Goal: Communication & Community: Answer question/provide support

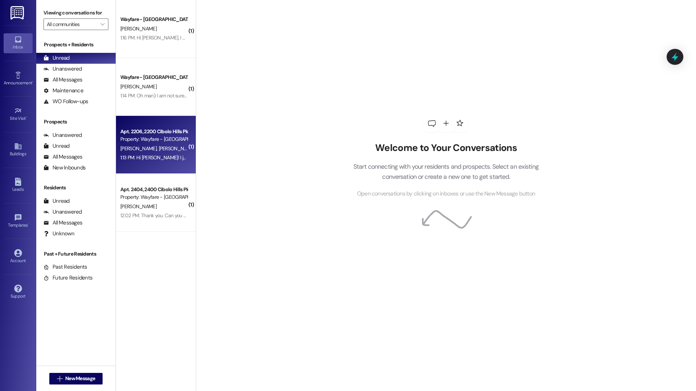
click at [153, 133] on div "Apt. 2206, 2200 Cibolo Hills Pky" at bounding box center [153, 132] width 67 height 8
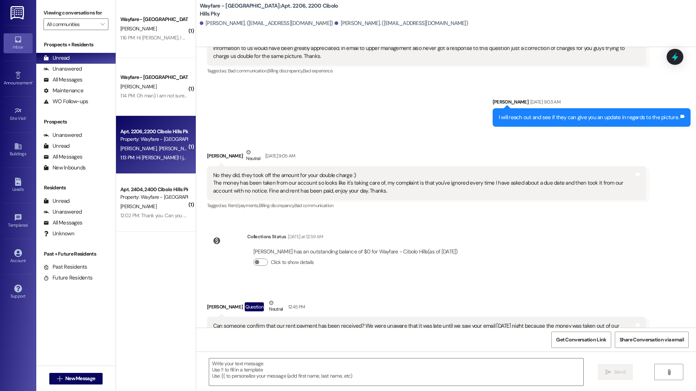
scroll to position [8874, 0]
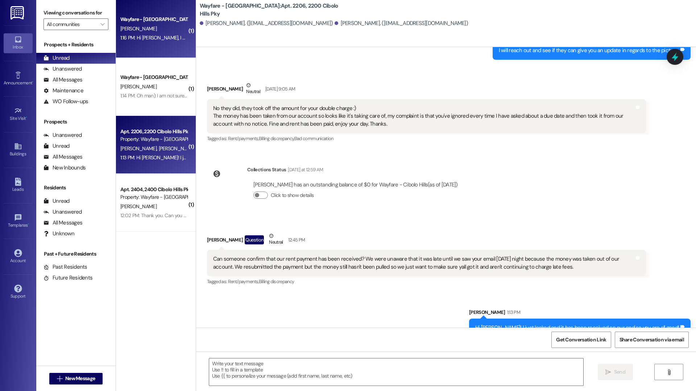
click at [155, 51] on div "Wayfare - Cibolo Hills Prospect B. Dominguez 1:16 PM: Hi Breanna, I will check …" at bounding box center [156, 29] width 80 height 58
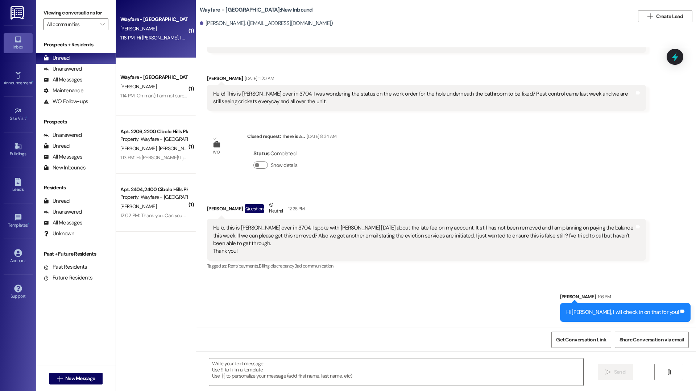
scroll to position [5503, 0]
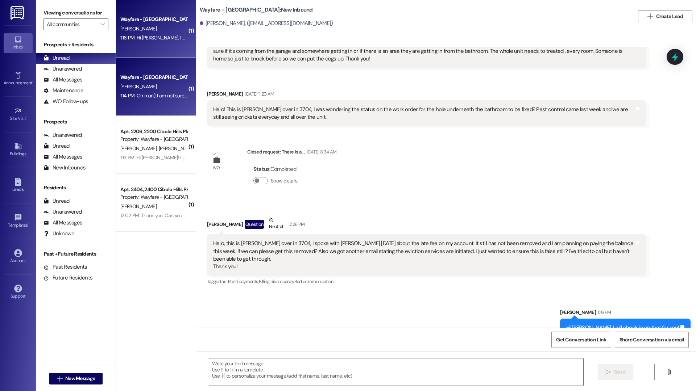
click at [146, 96] on div "1:14 PM: Oh man): I am not sure what is going on with that. Are you able to log…" at bounding box center [306, 95] width 372 height 7
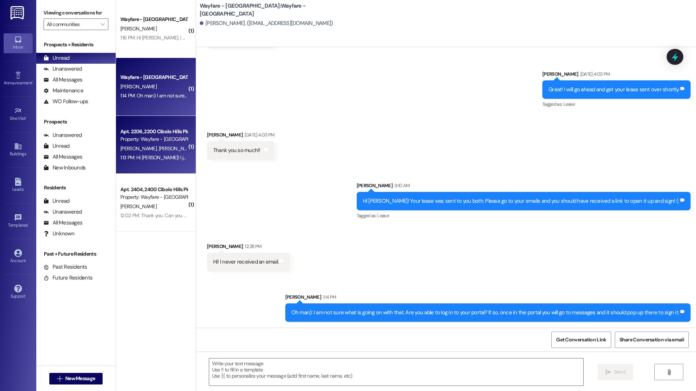
scroll to position [847, 0]
click at [149, 132] on div "Apt. 2206, 2200 Cibolo Hills Pky" at bounding box center [153, 132] width 67 height 8
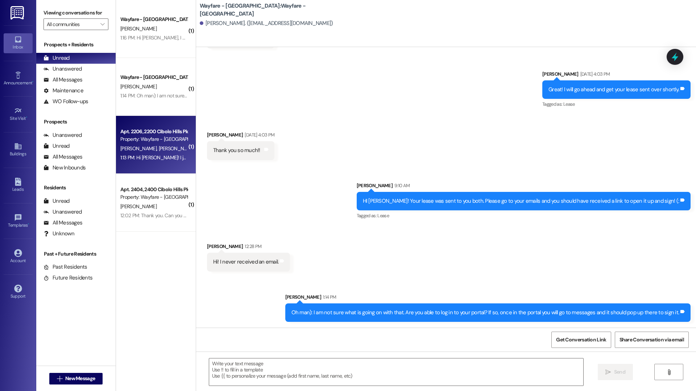
scroll to position [8874, 0]
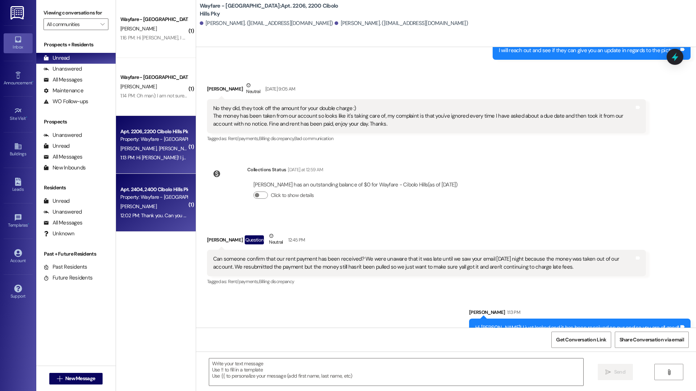
click at [147, 207] on div "V. Moore" at bounding box center [154, 206] width 68 height 9
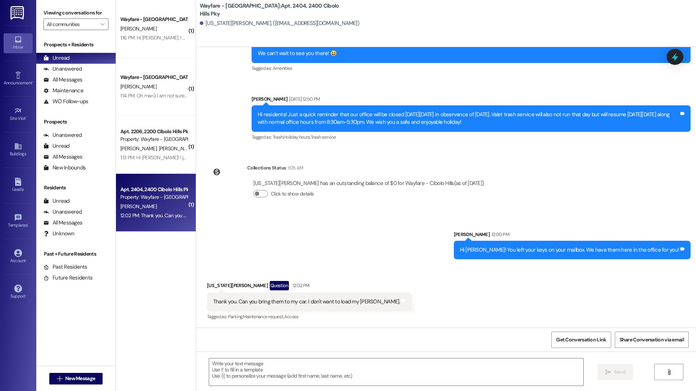
scroll to position [21306, 0]
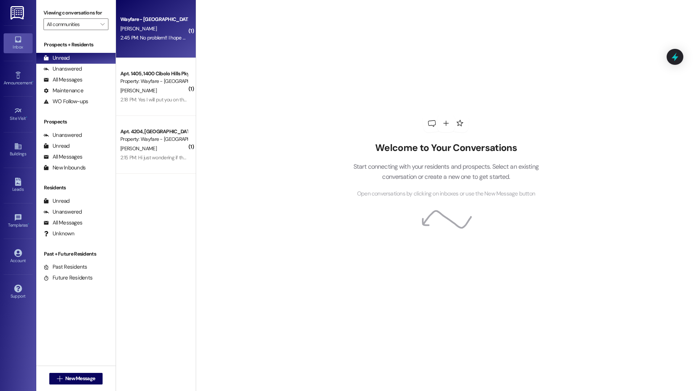
click at [149, 45] on div "Wayfare - Cibolo Hills Prospect [PERSON_NAME] 2:45 PM: No problem!! I hope ever…" at bounding box center [156, 29] width 80 height 58
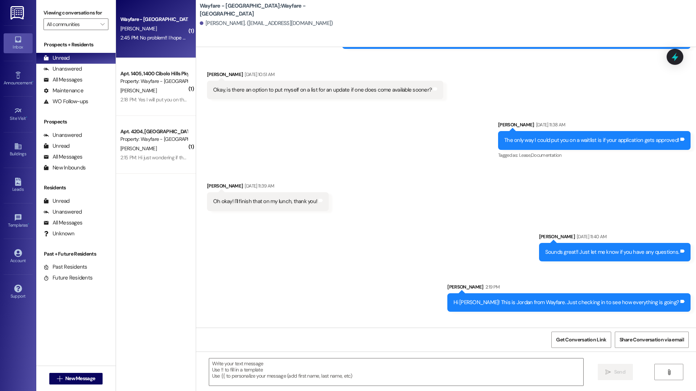
scroll to position [232, 0]
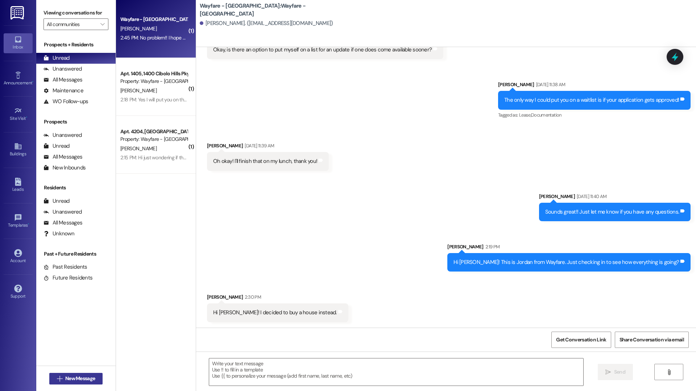
click at [94, 377] on button " New Message" at bounding box center [76, 379] width 54 height 12
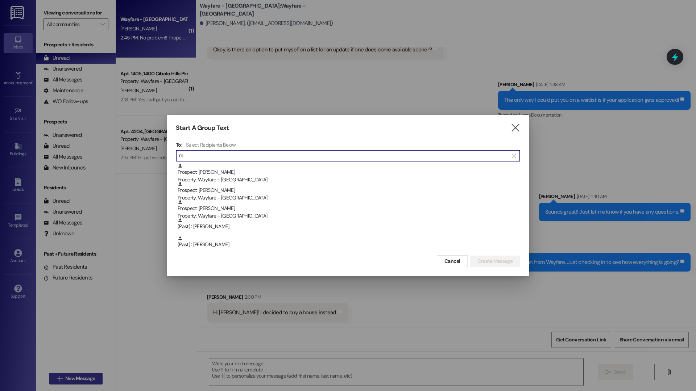
type input "r"
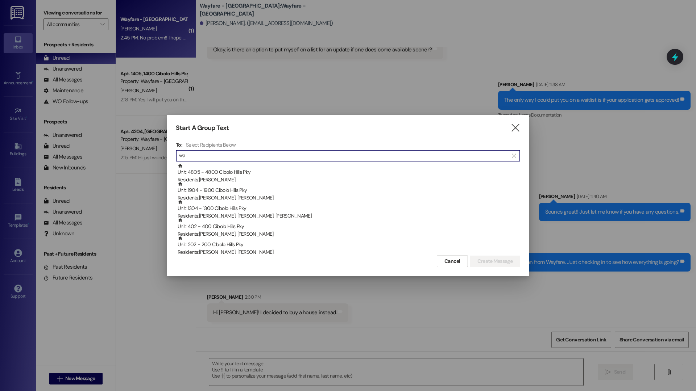
type input "w"
type input "r"
click at [514, 131] on icon "" at bounding box center [515, 128] width 10 height 8
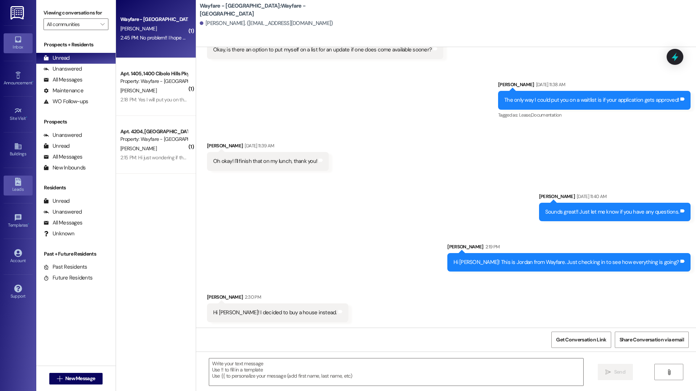
click at [16, 176] on link "Leads" at bounding box center [18, 186] width 29 height 20
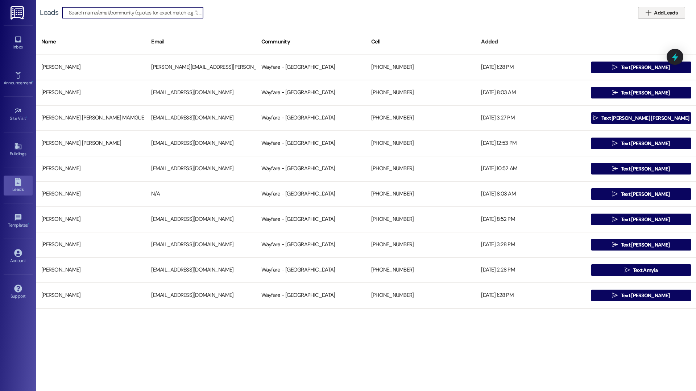
click at [672, 13] on span "Add Leads" at bounding box center [666, 13] width 24 height 8
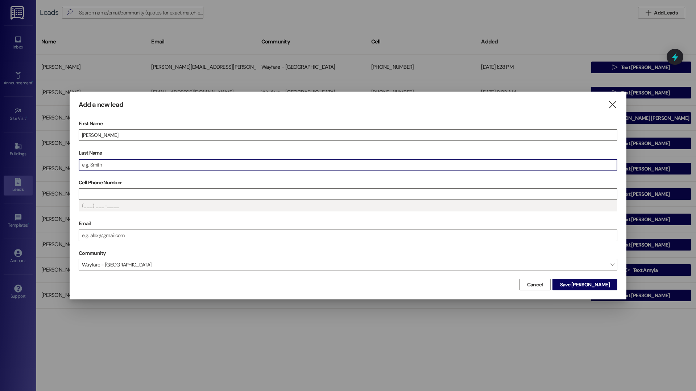
click at [150, 163] on input "Last Name" at bounding box center [348, 164] width 538 height 11
click at [103, 191] on input "Cell Phone Number" at bounding box center [348, 194] width 538 height 11
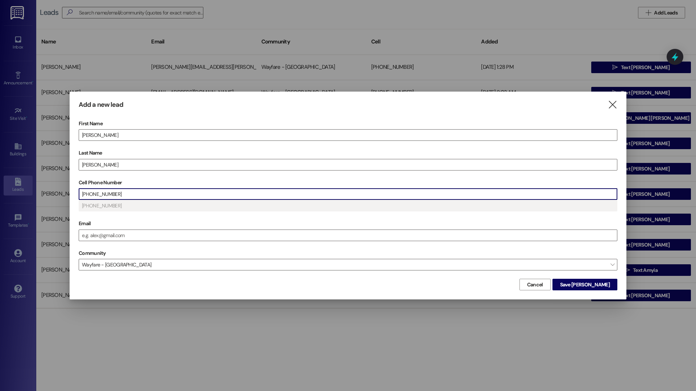
click at [614, 276] on div "First Name Regan Last Name Walker Cell Phone Number (940) 851-9441 (940) 851-94…" at bounding box center [348, 197] width 538 height 159
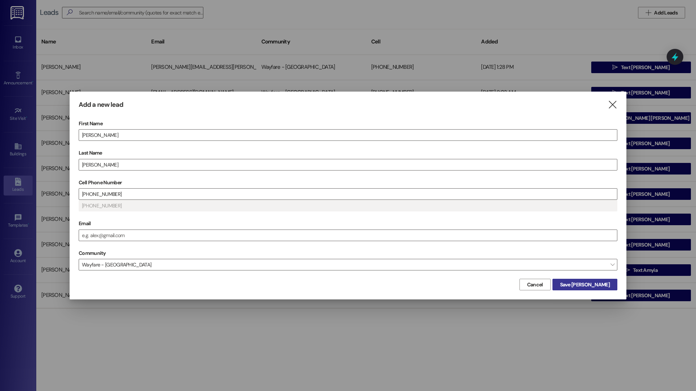
click at [609, 284] on span "Save Regan" at bounding box center [585, 285] width 50 height 8
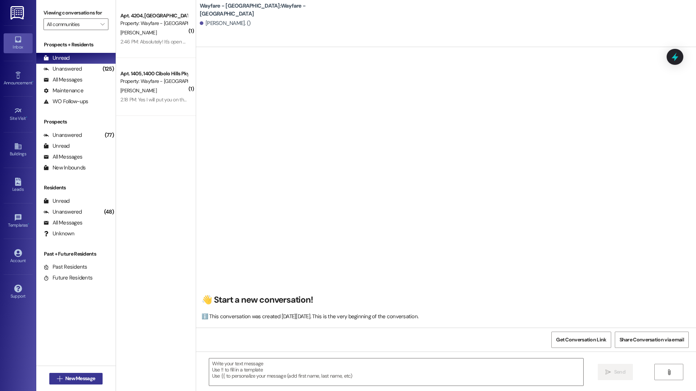
click at [88, 379] on span "New Message" at bounding box center [80, 379] width 30 height 8
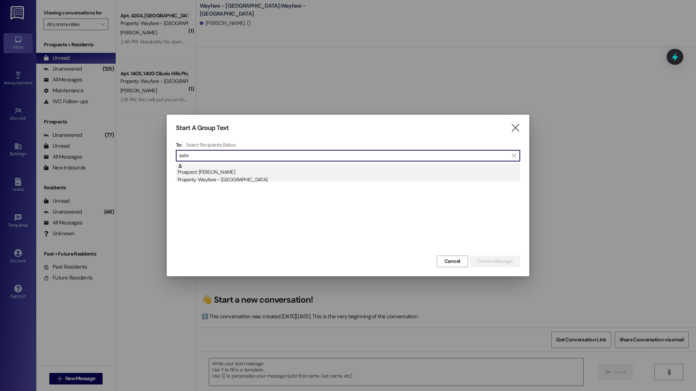
type input "sabr"
click at [238, 172] on div "Prospect: Sabria Simon Property: Wayfare - Cibolo Hills" at bounding box center [349, 173] width 342 height 21
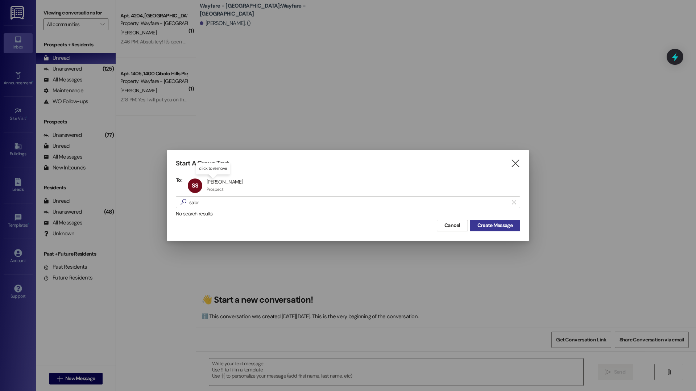
click at [507, 231] on button "Create Message" at bounding box center [495, 226] width 50 height 12
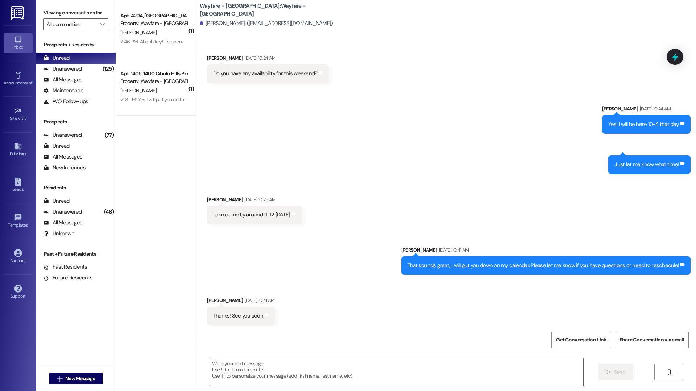
scroll to position [305, 0]
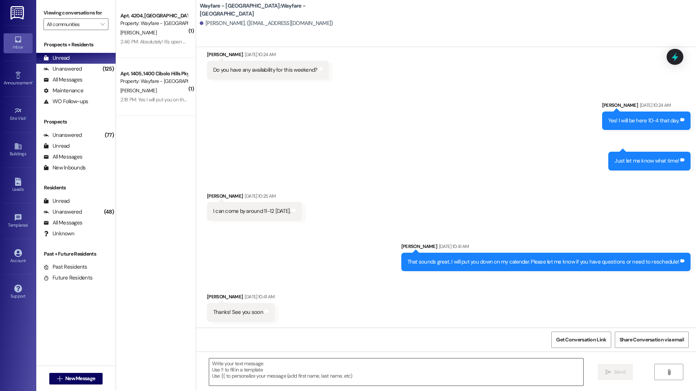
click at [275, 378] on textarea at bounding box center [396, 372] width 374 height 27
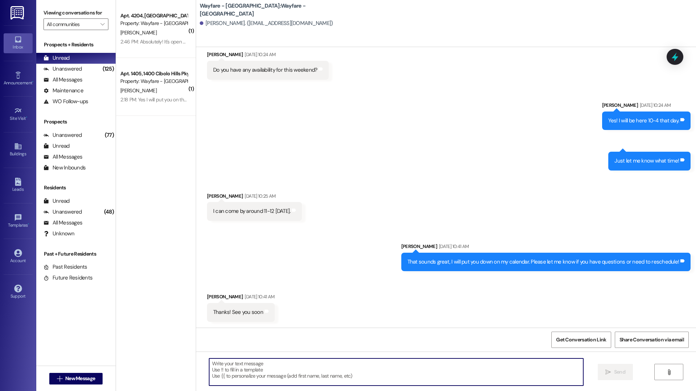
paste textarea "(940) 851-9441"
type textarea "(940) 851-9441"
drag, startPoint x: 280, startPoint y: 370, endPoint x: 138, endPoint y: 363, distance: 142.9
click at [138, 363] on div "( 1 ) Apt. 4204, 4200 Cibolo Hills Pky Property: Wayfare - Cibolo Hills A. Fran…" at bounding box center [406, 195] width 580 height 391
paste textarea "just checking in to see if you’re still in the market or considering [product/s…"
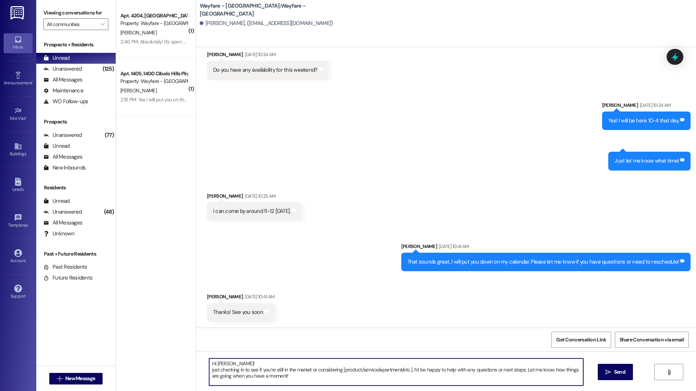
click at [209, 370] on textarea "Hi Sabria! just checking in to see if you’re still in the market or considering…" at bounding box center [396, 372] width 374 height 27
drag, startPoint x: 310, startPoint y: 369, endPoint x: 408, endPoint y: 371, distance: 97.5
click at [408, 371] on textarea "Hi Sabria! Just checking in to see if you’re still in the market or considering…" at bounding box center [396, 372] width 374 height 27
drag, startPoint x: 410, startPoint y: 372, endPoint x: 308, endPoint y: 370, distance: 101.8
click at [308, 370] on textarea "Hi Sabria! Just checking in to see if you’re still in the market or considering…" at bounding box center [396, 372] width 374 height 27
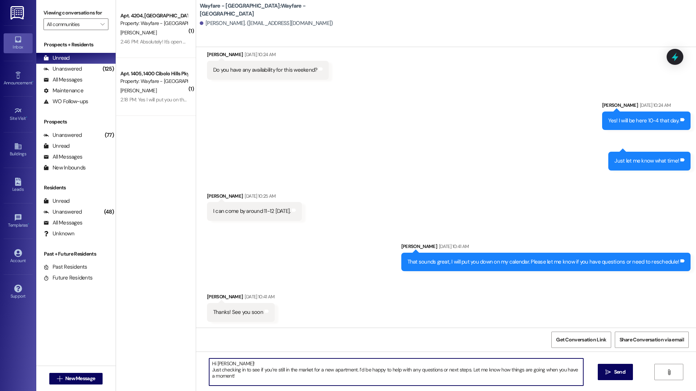
click at [344, 379] on textarea "Hi Sabria! Just checking in to see if you’re still in the market for a new apar…" at bounding box center [396, 372] width 374 height 27
drag, startPoint x: 362, startPoint y: 383, endPoint x: 222, endPoint y: 357, distance: 143.0
click at [222, 357] on div "Hi Sabria! Just checking in to see if you’re still in the market for a new apar…" at bounding box center [446, 379] width 500 height 54
type textarea "Hi Sabria! Just checking in to see if you’re still in the market for a new apar…"
click at [627, 374] on button " Send" at bounding box center [614, 372] width 35 height 16
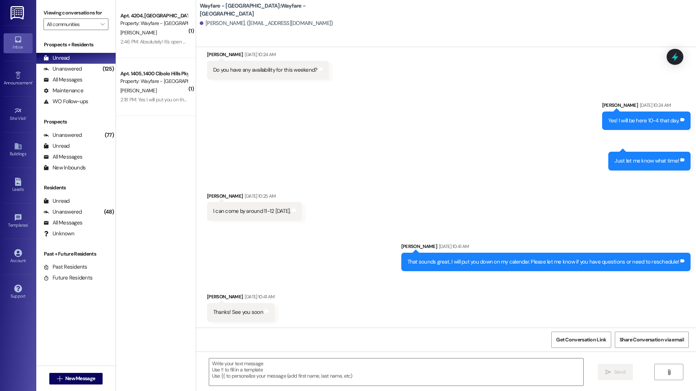
scroll to position [304, 0]
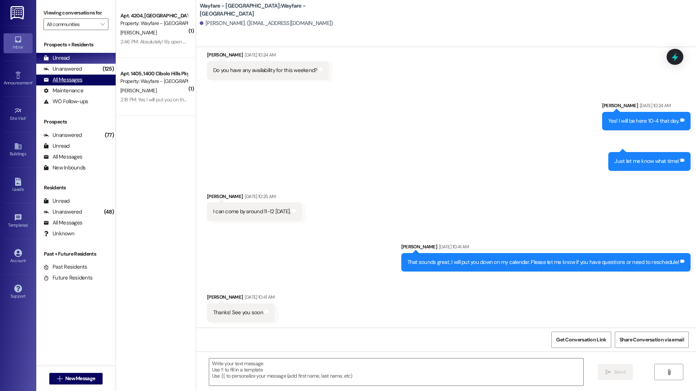
click at [77, 80] on div "All Messages" at bounding box center [62, 80] width 39 height 8
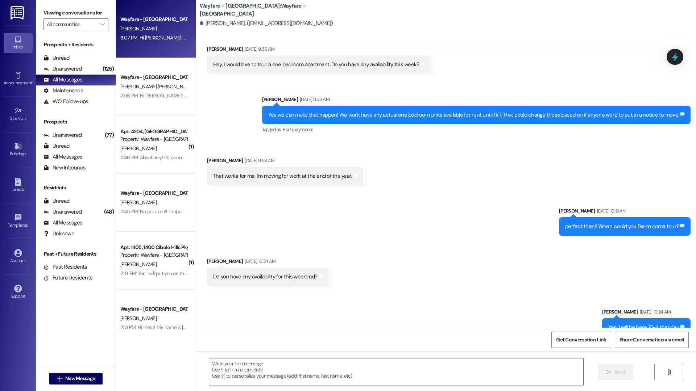
click at [125, 31] on span "S. Simon" at bounding box center [138, 28] width 36 height 7
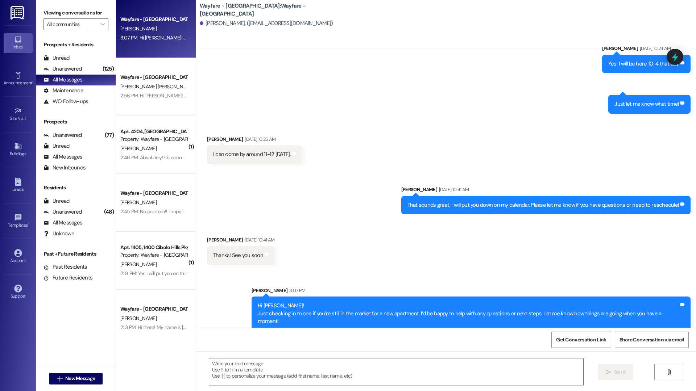
scroll to position [363, 0]
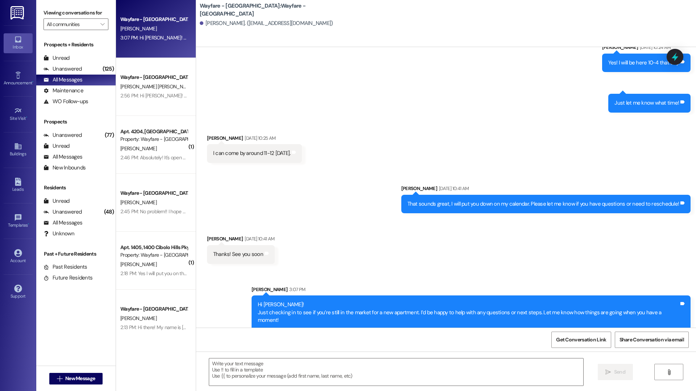
drag, startPoint x: 262, startPoint y: 297, endPoint x: 267, endPoint y: 322, distance: 24.8
click at [267, 322] on div "Hi Sabria! Just checking in to see if you’re still in the market for a new apar…" at bounding box center [470, 313] width 439 height 34
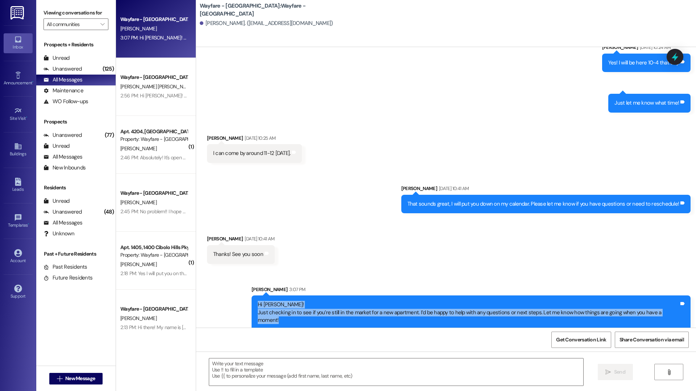
drag, startPoint x: 261, startPoint y: 304, endPoint x: 281, endPoint y: 322, distance: 27.2
click at [281, 322] on div "Sent via SMS Thalya Hendrie 3:07 PM Hi Sabria! Just checking in to see if you’r…" at bounding box center [471, 307] width 450 height 55
copy div "Hi Sabria! Just checking in to see if you’re still in the market for a new apar…"
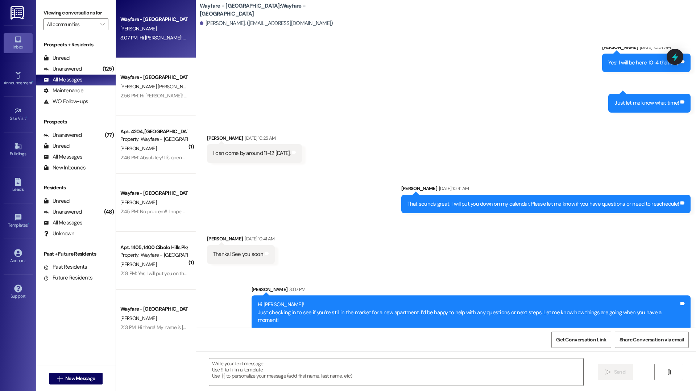
click at [86, 387] on div " New Message" at bounding box center [76, 379] width 54 height 18
click at [87, 376] on span "New Message" at bounding box center [80, 379] width 30 height 8
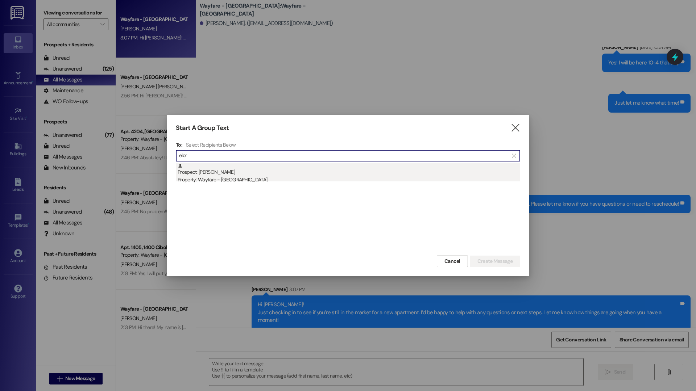
type input "elor"
click at [330, 165] on div "Prospect: Elorrey Parker Property: Wayfare - Cibolo Hills" at bounding box center [349, 173] width 342 height 21
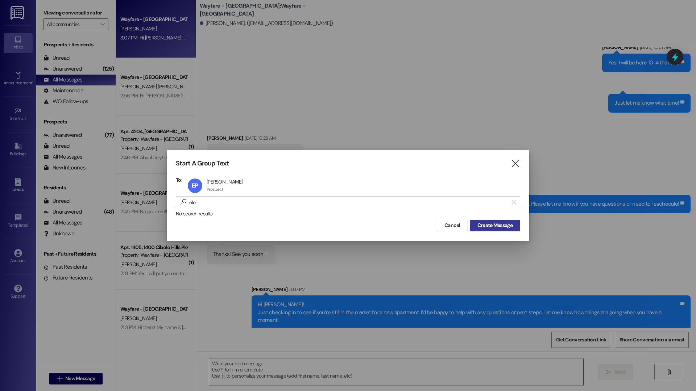
click at [508, 226] on span "Create Message" at bounding box center [494, 226] width 35 height 8
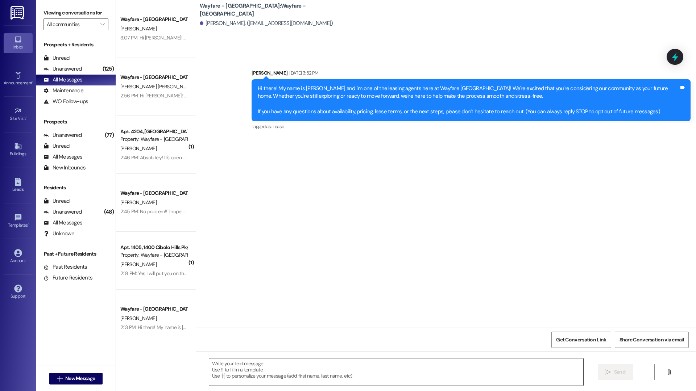
scroll to position [0, 0]
click at [259, 369] on textarea at bounding box center [396, 372] width 374 height 27
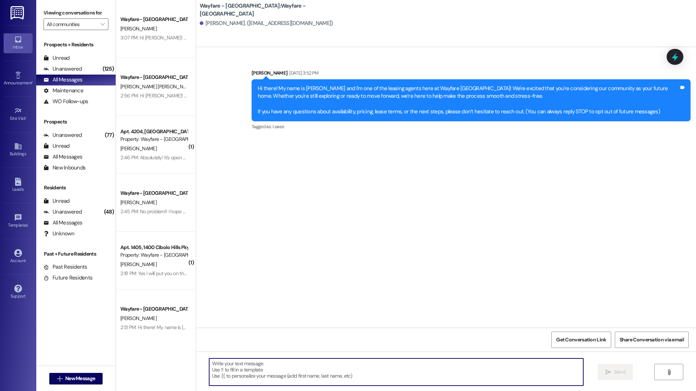
paste textarea "Hi Sabria! Just checking in to see if you’re still in the market for a new apar…"
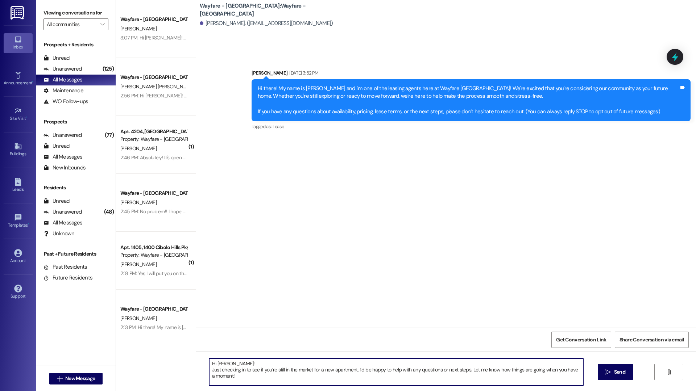
drag, startPoint x: 225, startPoint y: 361, endPoint x: 211, endPoint y: 364, distance: 13.6
click at [211, 364] on textarea "Hi Sabria! Just checking in to see if you’re still in the market for a new apar…" at bounding box center [396, 372] width 374 height 27
click at [320, 379] on textarea "Hi Elorrey! Just checking in to see if you’re still in the market for a new apa…" at bounding box center [396, 372] width 374 height 27
type textarea "Hi Elorrey! Just checking in to see if you’re still in the market for a new apa…"
click at [615, 375] on span "Send" at bounding box center [619, 373] width 11 height 8
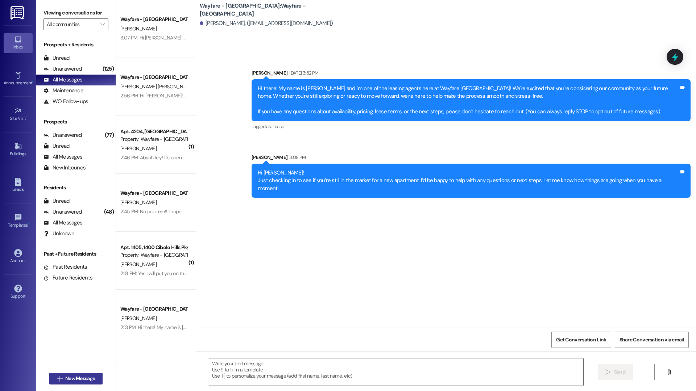
click at [79, 374] on button " New Message" at bounding box center [76, 379] width 54 height 12
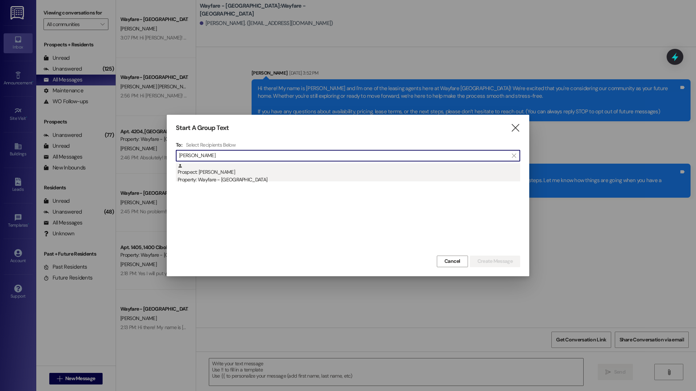
type input "kristie"
click at [262, 178] on div "Property: Wayfare - [GEOGRAPHIC_DATA]" at bounding box center [349, 180] width 342 height 8
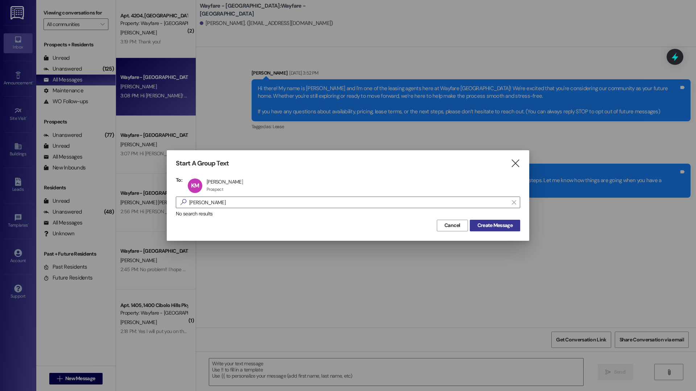
click at [479, 224] on span "Create Message" at bounding box center [494, 226] width 35 height 8
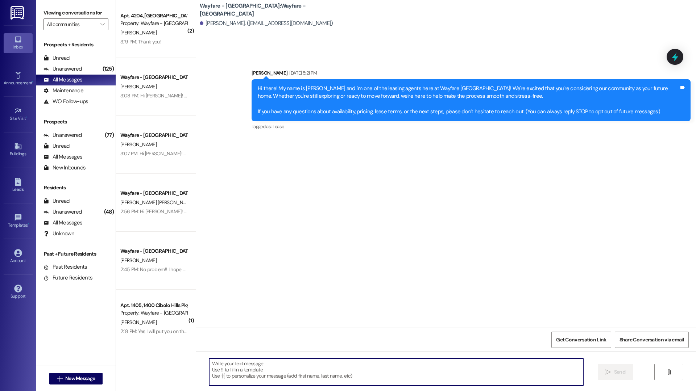
click at [243, 379] on textarea at bounding box center [396, 372] width 374 height 27
paste textarea "Hi Sabria! Just checking in to see if you’re still in the market for a new apar…"
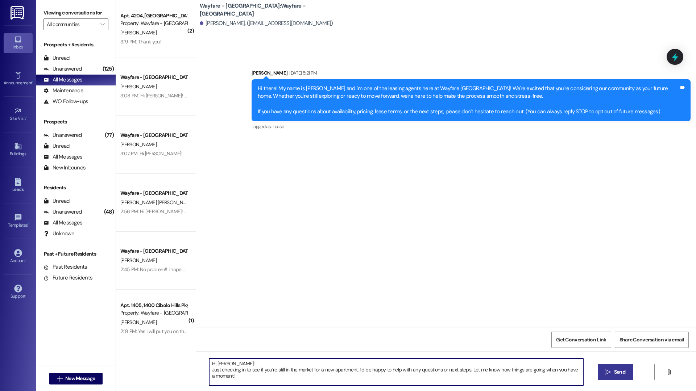
click at [224, 363] on textarea "Hi Sabria! Just checking in to see if you’re still in the market for a new apar…" at bounding box center [396, 372] width 374 height 27
type textarea "Hi Kristie! Just checking in to see if you’re still in the market for a new apa…"
click at [621, 374] on span "Send" at bounding box center [619, 373] width 11 height 8
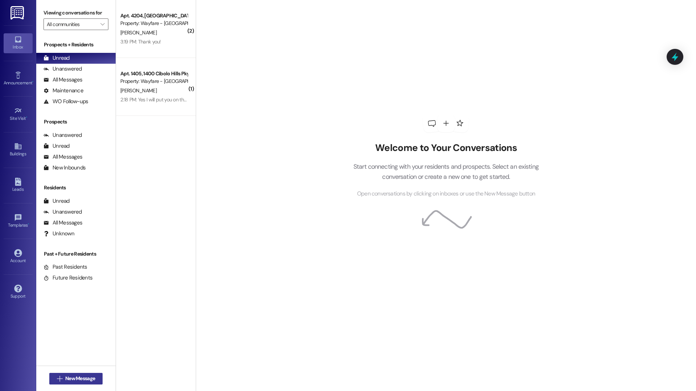
click at [91, 375] on span "New Message" at bounding box center [80, 379] width 30 height 8
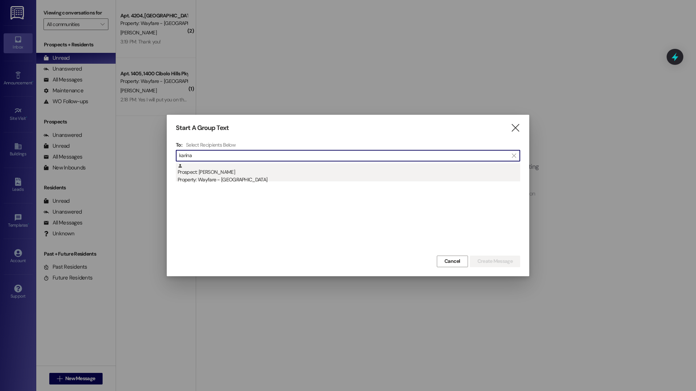
type input "karina"
click at [238, 172] on div "Prospect: karina valdez Property: Wayfare - Cibolo Hills" at bounding box center [349, 173] width 342 height 21
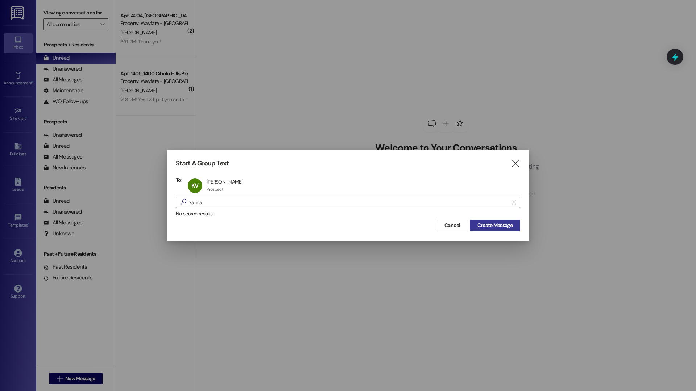
click at [496, 223] on span "Create Message" at bounding box center [494, 226] width 35 height 8
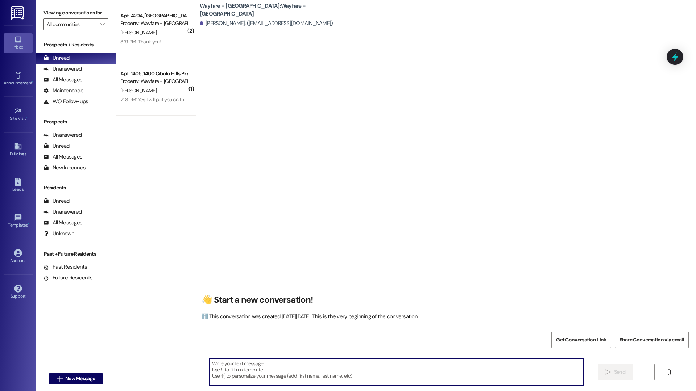
paste textarea "Hi Sabria! Just checking in to see if you’re still in the market for a new apar…"
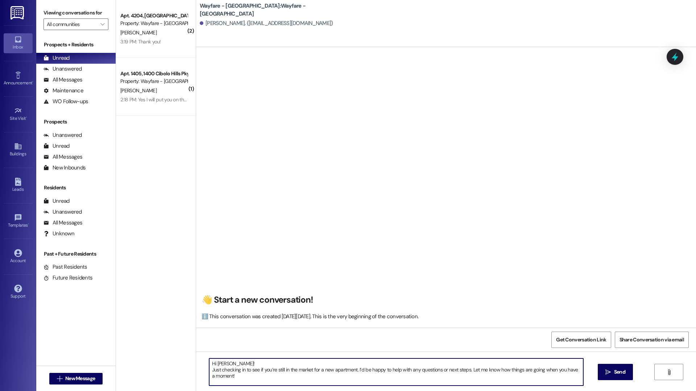
click at [224, 364] on textarea "Hi Sabria! Just checking in to see if you’re still in the market for a new apar…" at bounding box center [396, 372] width 374 height 27
type textarea "Hi Karina! Just checking in to see if you’re still in the market for a new apar…"
click at [634, 371] on div "Hi Karina! Just checking in to see if you’re still in the market for a new apar…" at bounding box center [446, 379] width 500 height 54
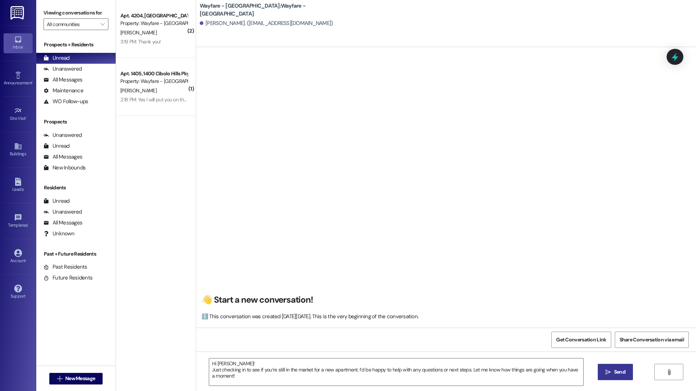
click at [612, 374] on span "Send" at bounding box center [619, 373] width 14 height 8
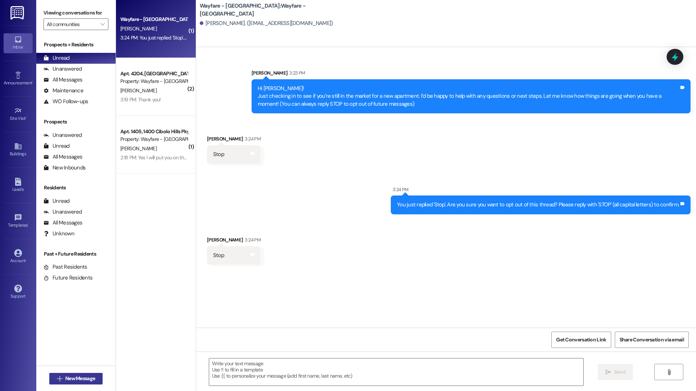
click at [84, 375] on span "New Message" at bounding box center [80, 379] width 30 height 8
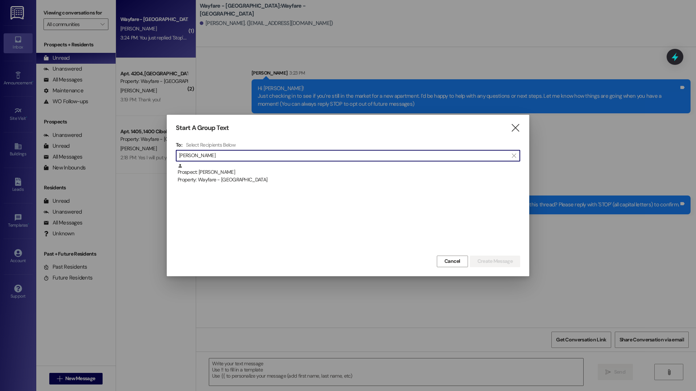
type input "jana"
drag, startPoint x: 317, startPoint y: 190, endPoint x: 311, endPoint y: 186, distance: 7.8
click at [317, 190] on div "Prospect: Jana Moree Property: Wayfare - Cibolo Hills" at bounding box center [348, 208] width 344 height 91
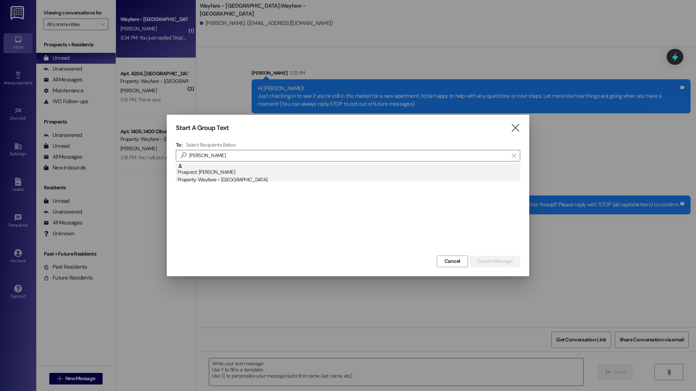
click at [296, 179] on div "Property: Wayfare - [GEOGRAPHIC_DATA]" at bounding box center [349, 180] width 342 height 8
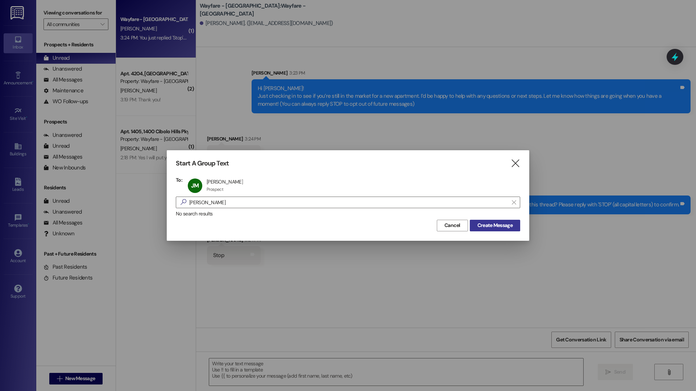
click at [487, 223] on span "Create Message" at bounding box center [494, 226] width 35 height 8
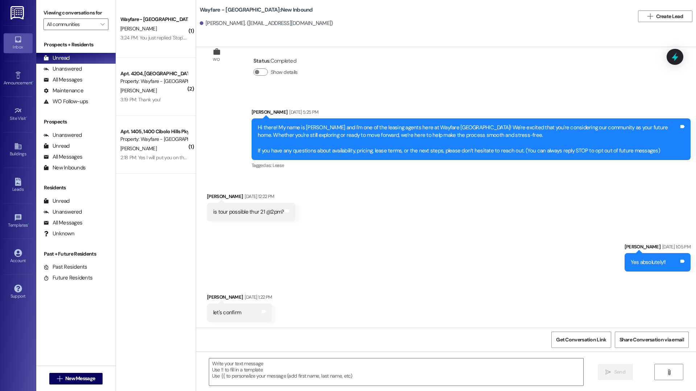
scroll to position [30, 0]
click at [295, 363] on textarea at bounding box center [396, 372] width 374 height 27
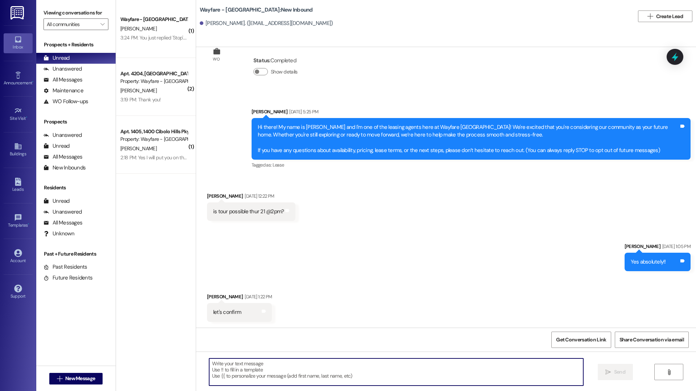
paste textarea "Hi Sabria! Just checking in to see if you’re still in the market for a new apar…"
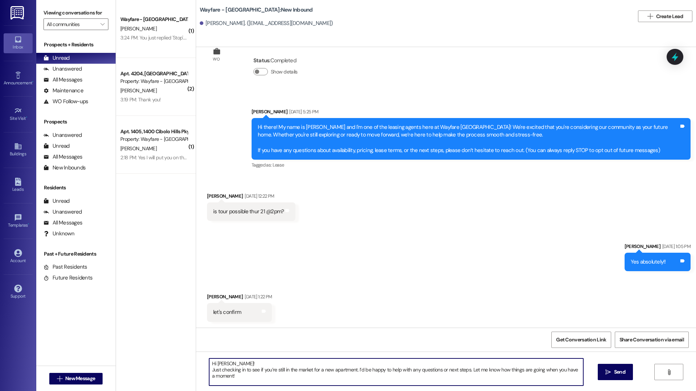
click at [222, 364] on textarea "Hi Sabria! Just checking in to see if you’re still in the market for a new apar…" at bounding box center [396, 372] width 374 height 27
type textarea "Hi Jana! Just checking in to see if you’re still in the market for a new apartm…"
click at [604, 367] on button " Send" at bounding box center [614, 372] width 35 height 16
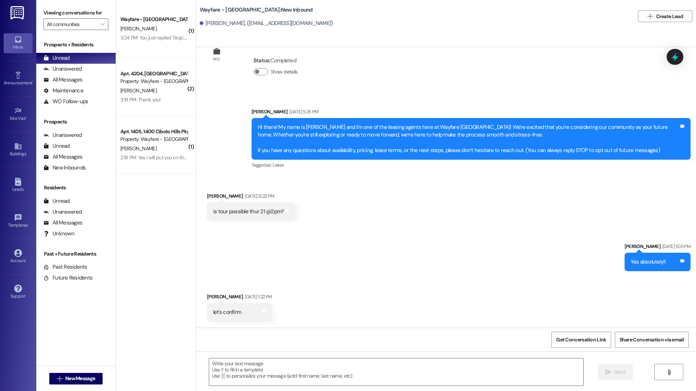
scroll to position [29, 0]
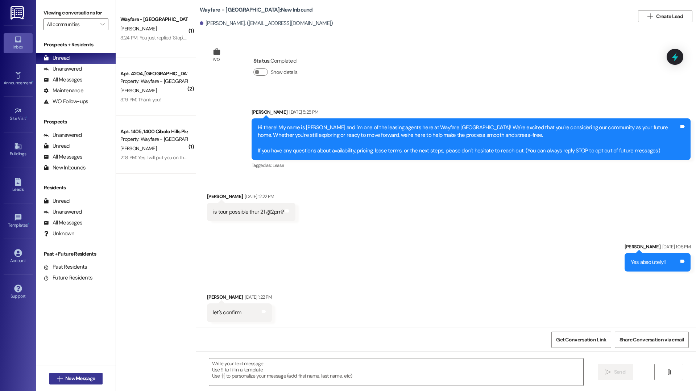
click at [83, 383] on button " New Message" at bounding box center [76, 379] width 54 height 12
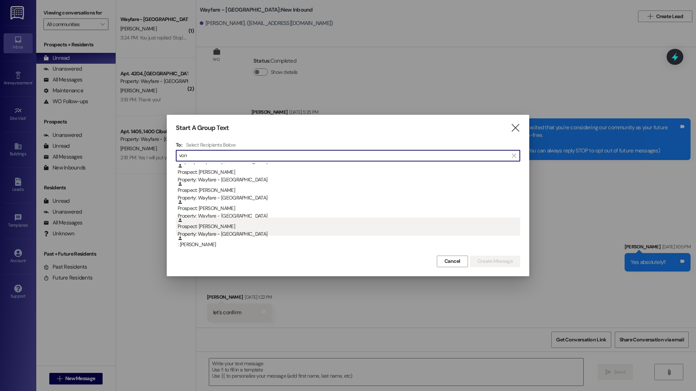
type input "von"
click at [235, 230] on div "Property: Wayfare - [GEOGRAPHIC_DATA]" at bounding box center [349, 234] width 342 height 8
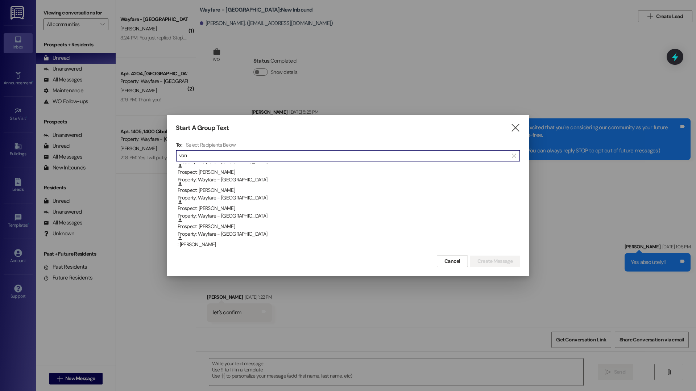
scroll to position [72, 0]
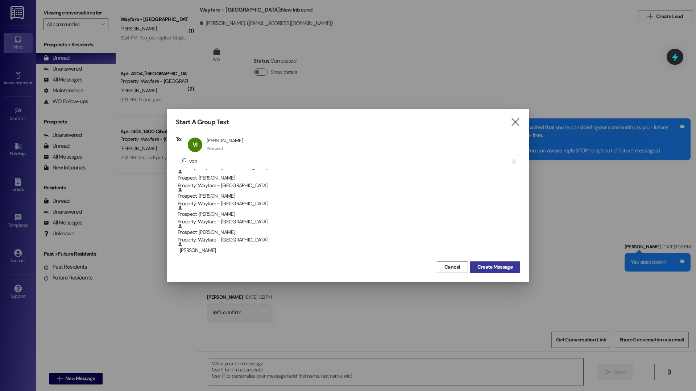
click at [497, 268] on span "Create Message" at bounding box center [494, 267] width 35 height 8
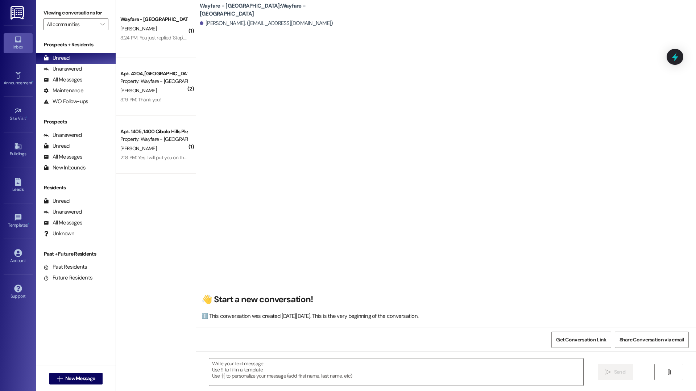
scroll to position [0, 0]
click at [321, 378] on textarea at bounding box center [396, 372] width 374 height 27
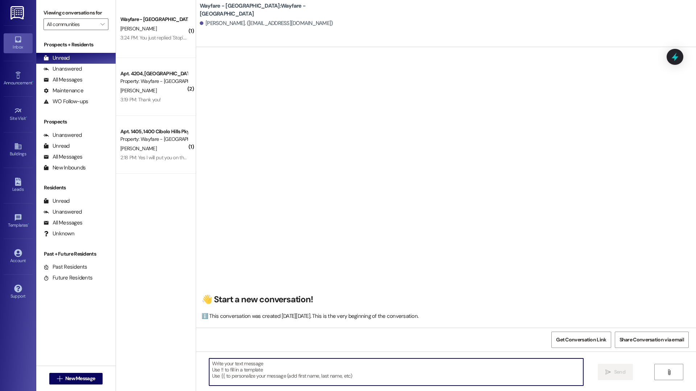
paste textarea "Hi Sabria! Just checking in to see if you’re still in the market for a new apar…"
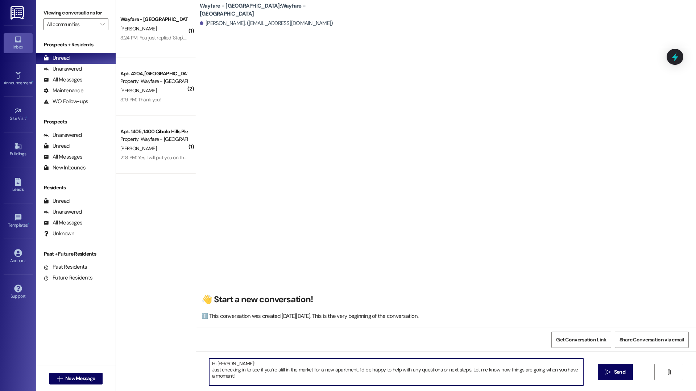
click at [224, 362] on textarea "Hi Sabria! Just checking in to see if you’re still in the market for a new apar…" at bounding box center [396, 372] width 374 height 27
type textarea "Hi Von! Just checking in to see if you’re still in the market for a new apartme…"
click at [617, 374] on span "Send" at bounding box center [619, 373] width 11 height 8
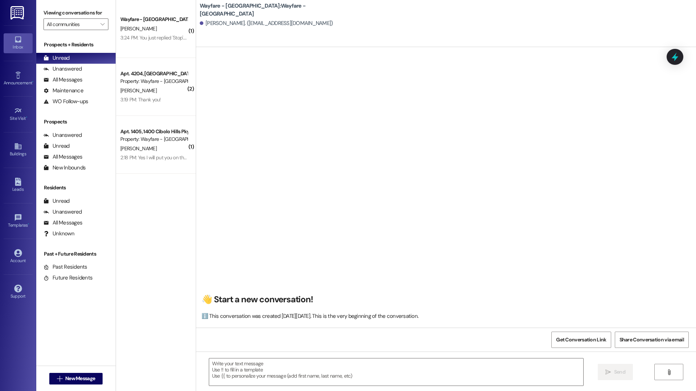
scroll to position [0, 0]
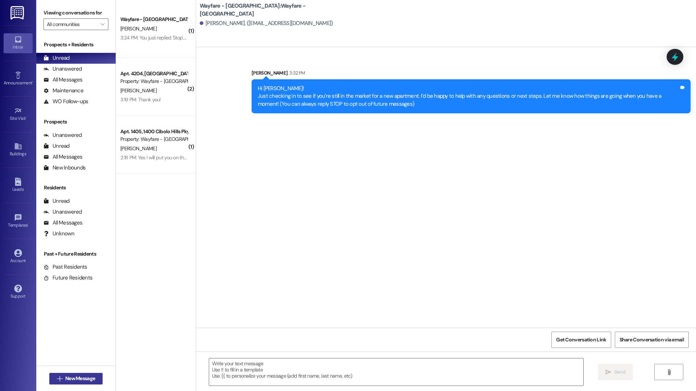
click at [90, 379] on span "New Message" at bounding box center [80, 379] width 30 height 8
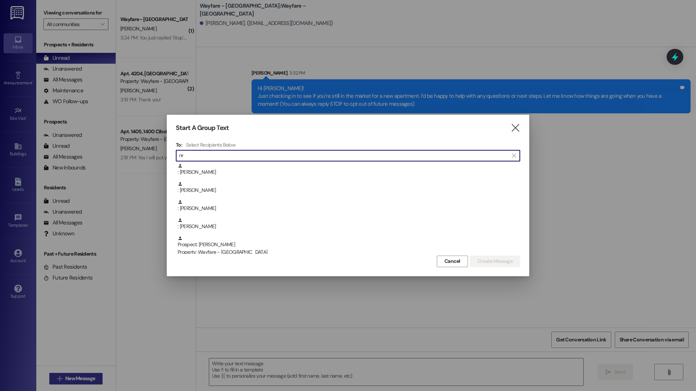
type input "n"
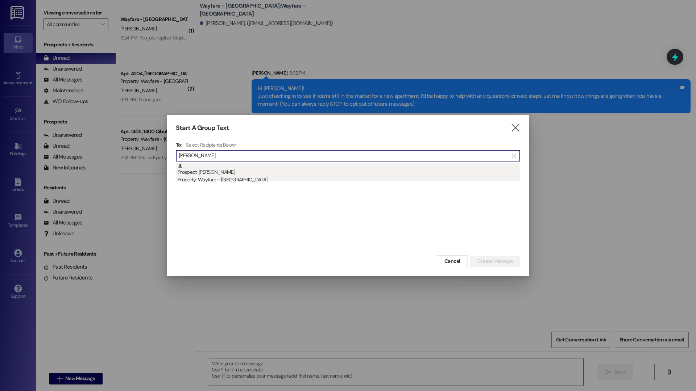
type input "brandon sm"
click at [259, 165] on div "Prospect: Brandon Smith Property: Wayfare - Cibolo Hills" at bounding box center [349, 173] width 342 height 21
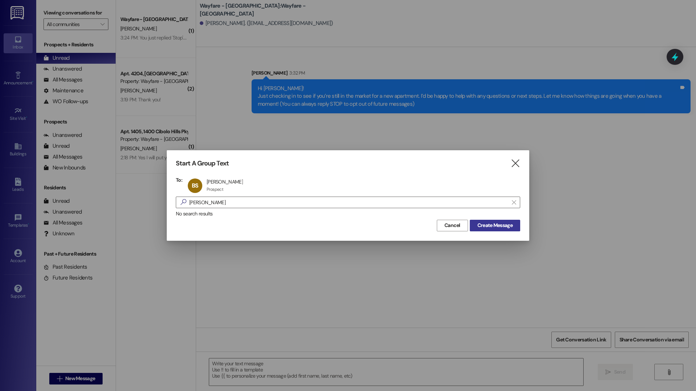
click at [518, 222] on button "Create Message" at bounding box center [495, 226] width 50 height 12
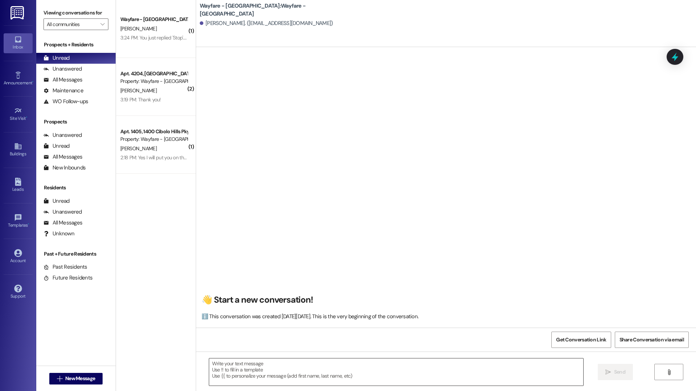
click at [278, 379] on textarea at bounding box center [396, 372] width 374 height 27
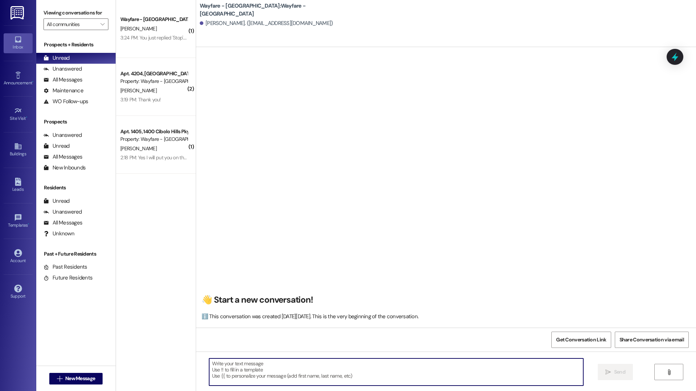
paste textarea "he wanted as 2 bed 2bath room for $1300 we were out the price range"
type textarea "he wanted as 2 bed 2bath room for $1300 we were out the price range"
drag, startPoint x: 371, startPoint y: 373, endPoint x: 210, endPoint y: 359, distance: 161.5
click at [210, 359] on textarea "he wanted as 2 bed 2bath room for $1300 we were out the price range" at bounding box center [396, 372] width 374 height 27
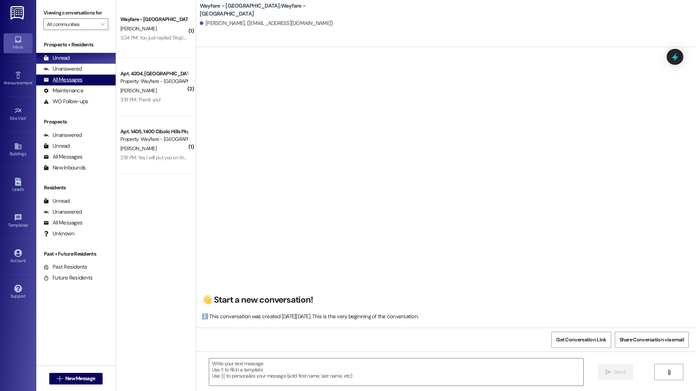
click at [62, 82] on div "All Messages" at bounding box center [62, 80] width 39 height 8
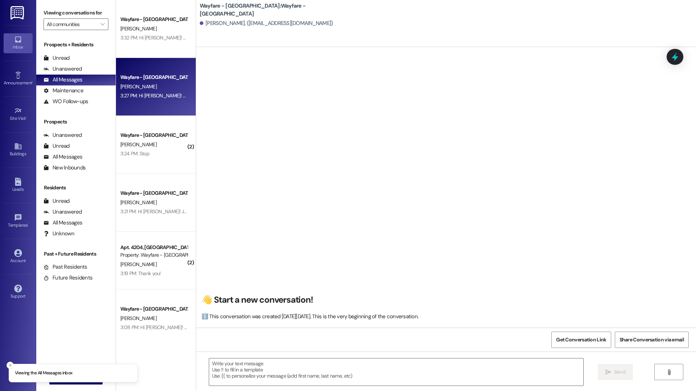
click at [181, 65] on div "Wayfare - Cibolo Hills Prospect J. Moree 3:27 PM: Hi Jana! Just checking in to …" at bounding box center [156, 87] width 80 height 58
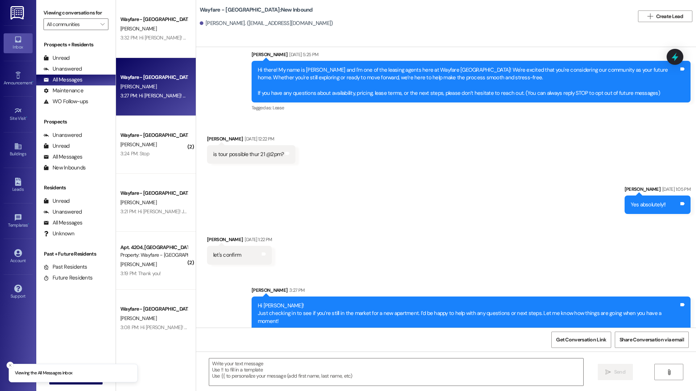
scroll to position [88, 0]
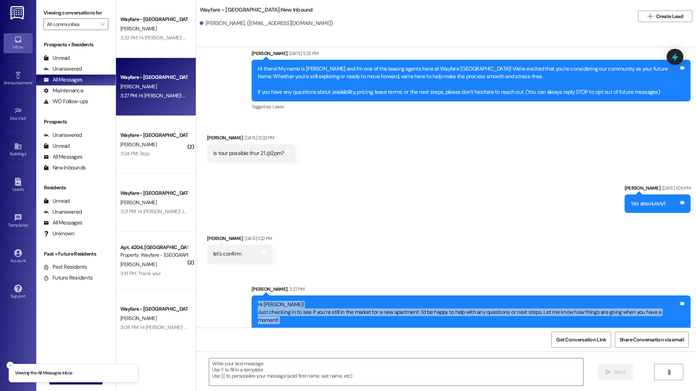
drag, startPoint x: 261, startPoint y: 302, endPoint x: 287, endPoint y: 331, distance: 39.5
click at [287, 331] on div "WO Opened request: a piece fro... Jun 12, 2025 at 11:45 AM Status : Completed S…" at bounding box center [446, 242] width 500 height 391
copy div "Hi Jana! Just checking in to see if you’re still in the market for a new apartm…"
click at [57, 382] on icon "" at bounding box center [59, 379] width 5 height 6
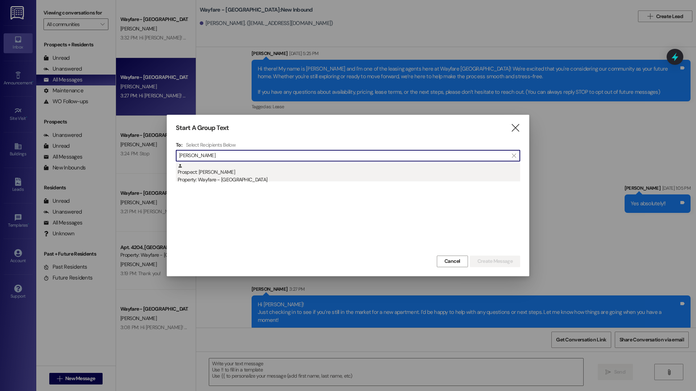
type input "brandon sm"
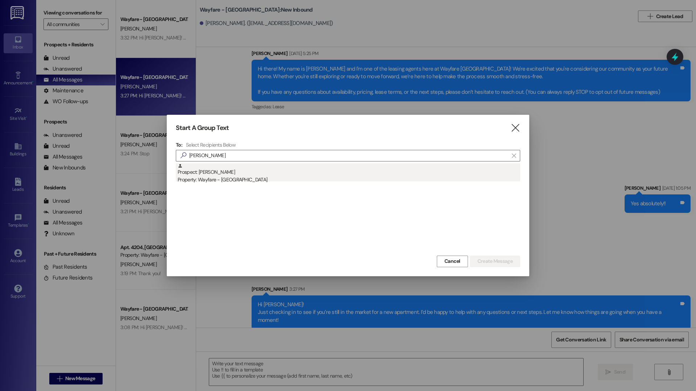
click at [294, 176] on div "Property: Wayfare - [GEOGRAPHIC_DATA]" at bounding box center [349, 180] width 342 height 8
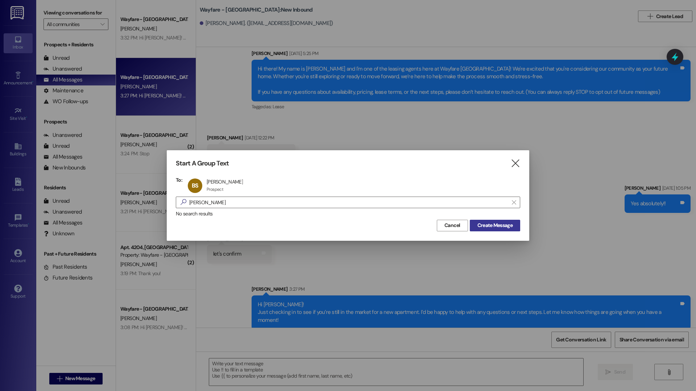
click at [505, 228] on span "Create Message" at bounding box center [494, 226] width 35 height 8
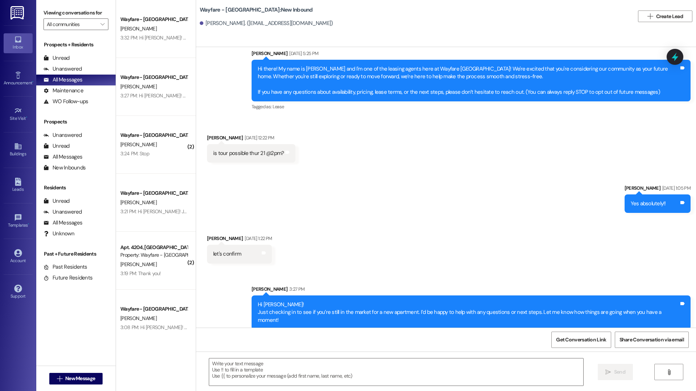
scroll to position [0, 0]
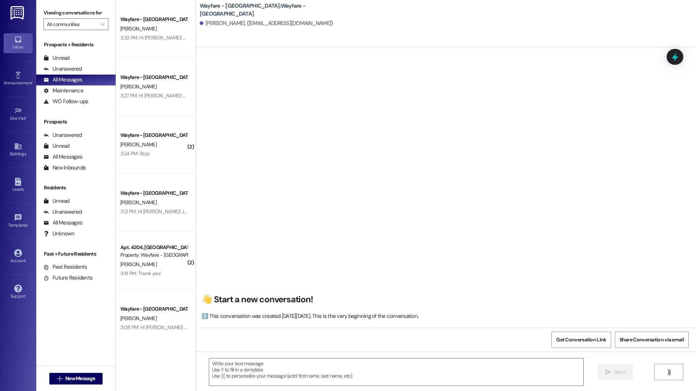
click at [272, 388] on div " Send " at bounding box center [446, 379] width 500 height 54
click at [258, 362] on textarea at bounding box center [396, 372] width 374 height 27
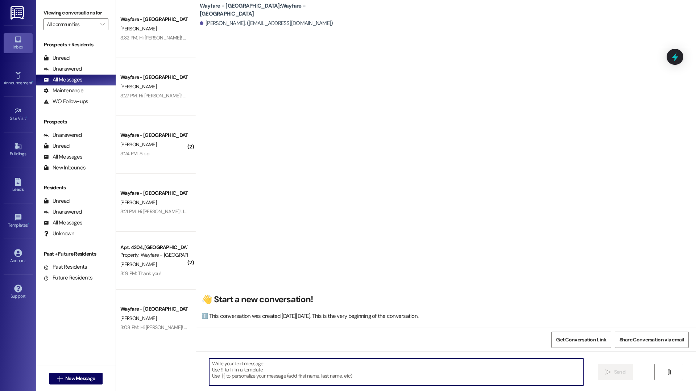
paste textarea "Hi Jana! Just checking in to see if you’re still in the market for a new apartm…"
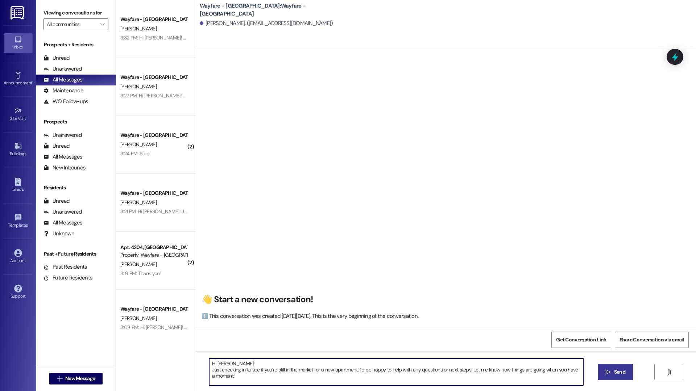
click at [221, 362] on textarea "Hi Jana! Just checking in to see if you’re still in the market for a new apartm…" at bounding box center [396, 372] width 374 height 27
type textarea "Hi Brandon! Just checking in to see if you’re still in the market for a new apa…"
click at [610, 380] on button " Send" at bounding box center [614, 372] width 35 height 16
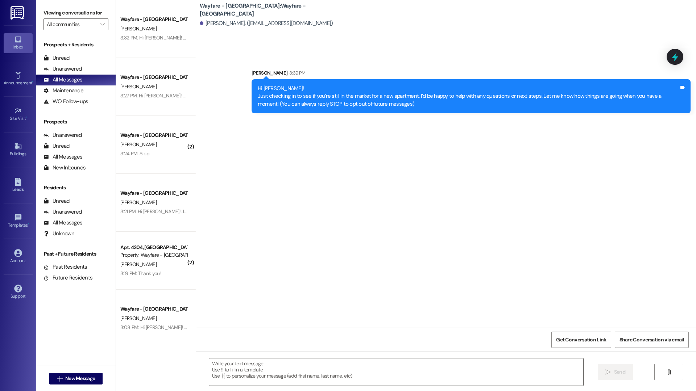
scroll to position [0, 0]
click at [87, 376] on span "New Message" at bounding box center [80, 379] width 30 height 8
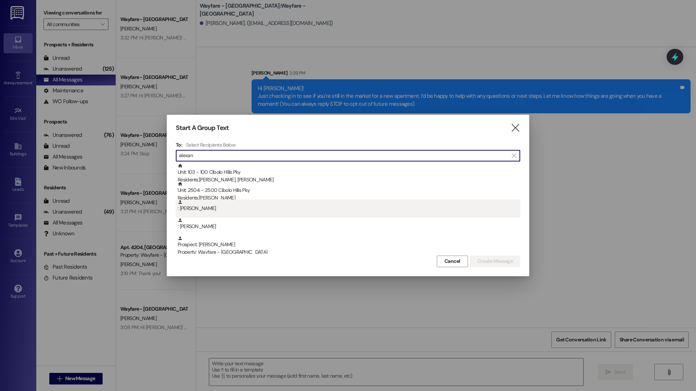
type input "alexan"
click at [326, 216] on div ": Alexandra Patterson" at bounding box center [348, 209] width 344 height 18
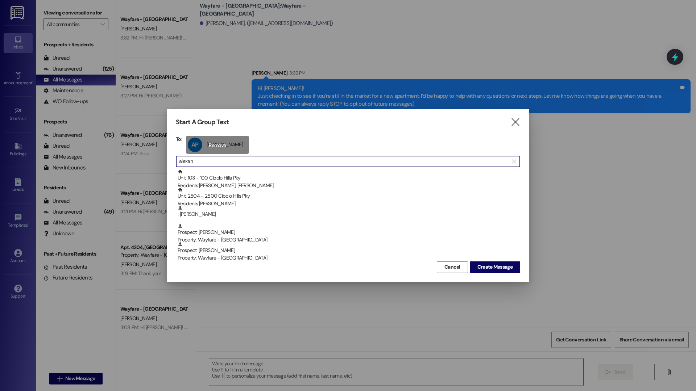
click at [213, 147] on div "AP Alexandra Patterson Alexandra Patterson click to remove" at bounding box center [217, 145] width 63 height 18
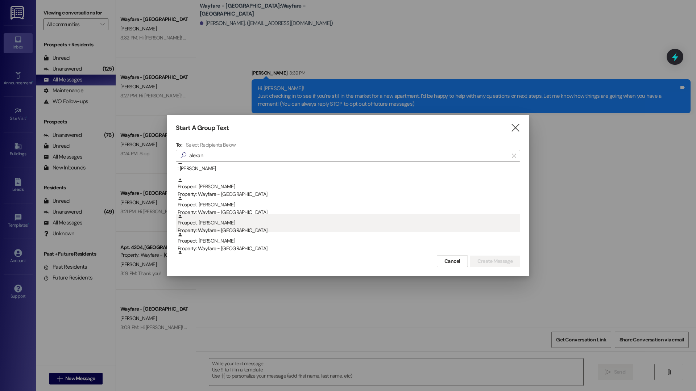
scroll to position [58, 0]
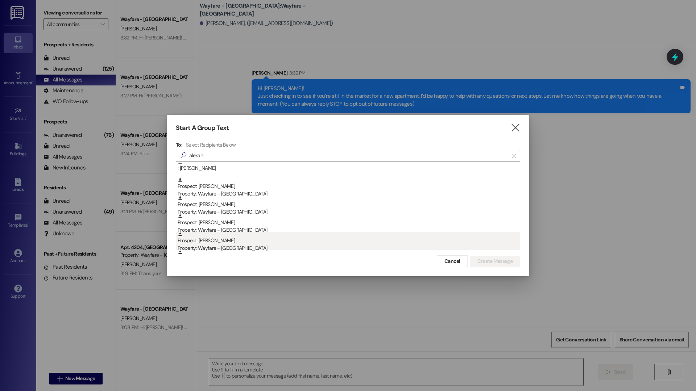
click at [237, 243] on div "Prospect: Alexandra Baker Property: Wayfare - Cibolo Hills" at bounding box center [349, 242] width 342 height 21
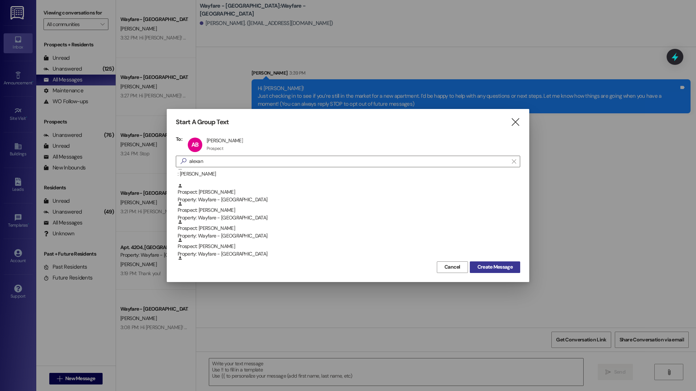
click at [482, 264] on span "Create Message" at bounding box center [494, 267] width 35 height 8
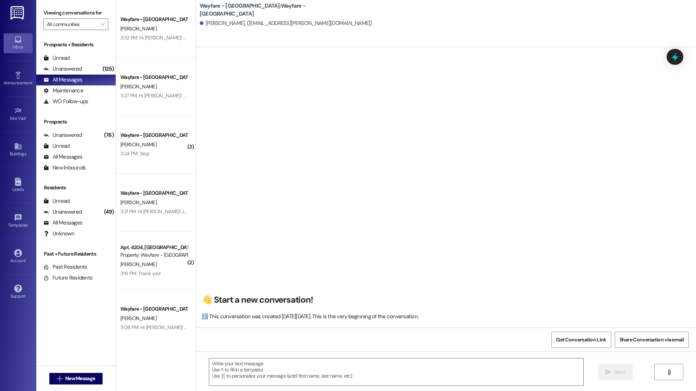
scroll to position [0, 0]
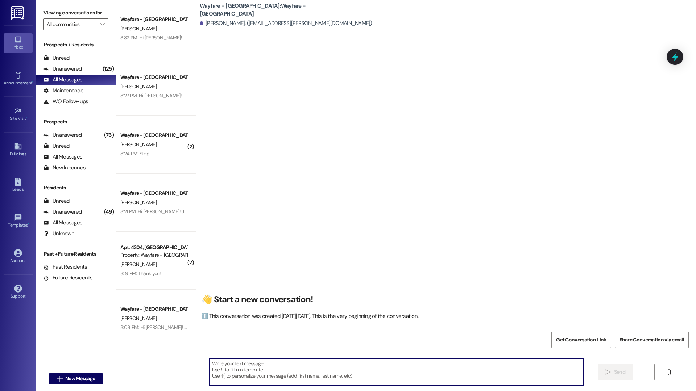
click at [255, 364] on textarea at bounding box center [396, 372] width 374 height 27
paste textarea "Hi Jana! Just checking in to see if you’re still in the market for a new apartm…"
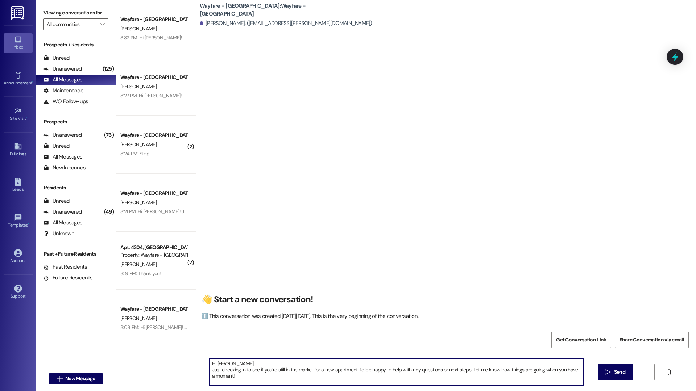
click at [220, 364] on textarea "Hi Jana! Just checking in to see if you’re still in the market for a new apartm…" at bounding box center [396, 372] width 374 height 27
type textarea "Hi Alexandra! Just checking in to see if you’re still in the market for a new a…"
click at [598, 373] on button " Send" at bounding box center [614, 372] width 35 height 16
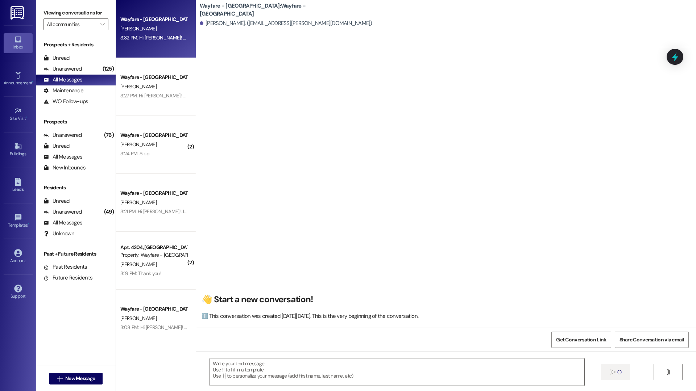
scroll to position [0, 0]
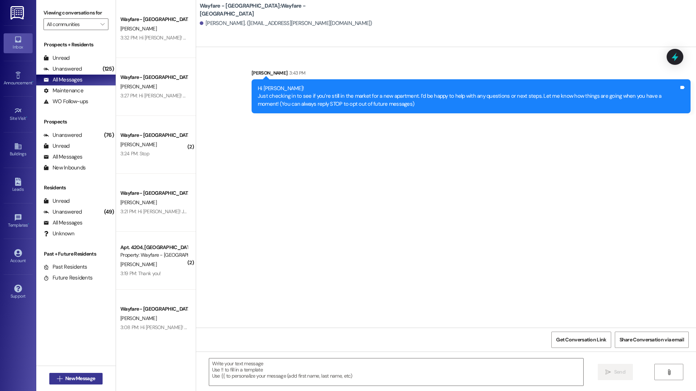
click at [70, 374] on button " New Message" at bounding box center [76, 379] width 54 height 12
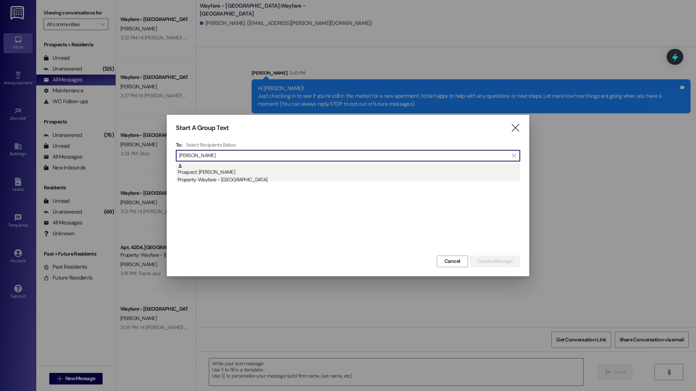
type input "carlene"
click at [233, 171] on div "Prospect: Carlene Johnson Property: Wayfare - Cibolo Hills" at bounding box center [349, 173] width 342 height 21
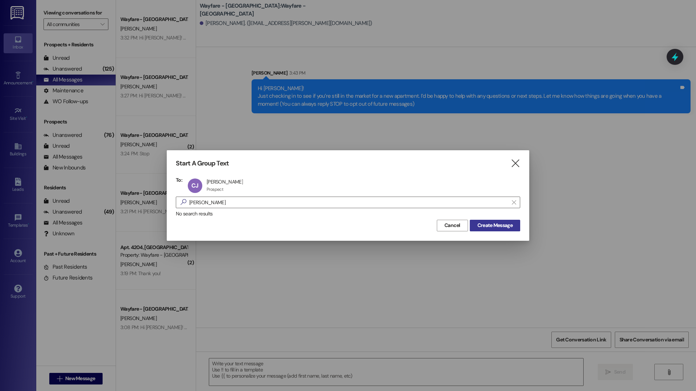
click at [515, 222] on button "Create Message" at bounding box center [495, 226] width 50 height 12
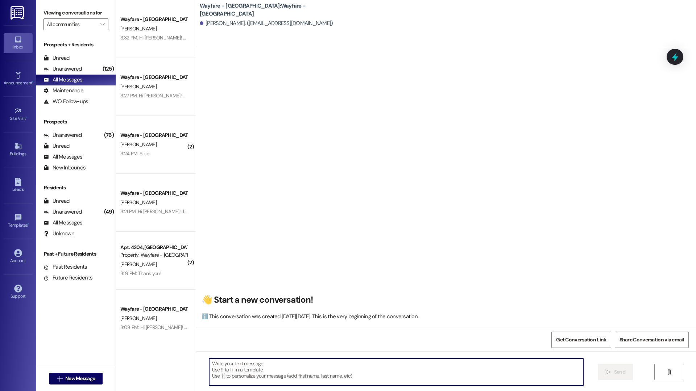
click at [263, 365] on textarea at bounding box center [396, 372] width 374 height 27
click at [303, 372] on textarea "Hi Carlene! Just checking to see if you have any questions after your tour with…" at bounding box center [396, 372] width 374 height 27
click at [413, 367] on textarea "Hi Carlene! Just checking to see if you have any questions/concerns after your …" at bounding box center [396, 372] width 374 height 27
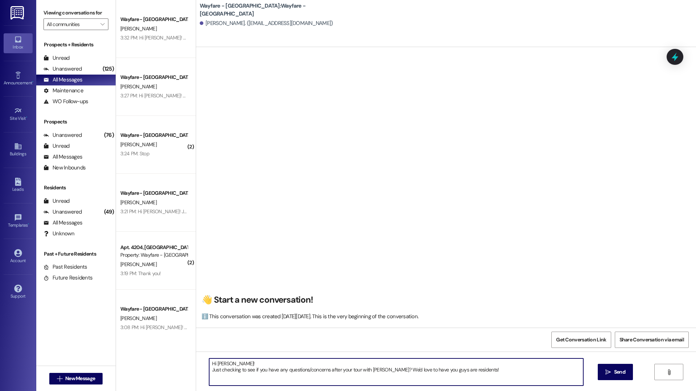
type textarea "Hi Carlene! Just checking to see if you have any questions/concerns after your …"
click at [595, 375] on div "Hi Carlene! Just checking to see if you have any questions/concerns after your …" at bounding box center [446, 379] width 500 height 54
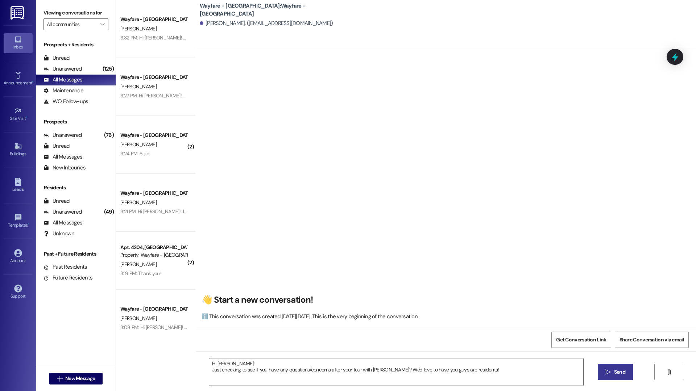
click at [614, 378] on button " Send" at bounding box center [614, 372] width 35 height 16
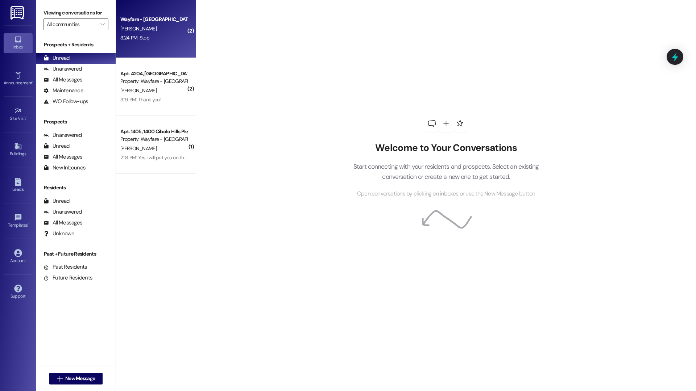
click at [139, 46] on div "Wayfare - Cibolo Hills Prospect K. valdez 3:24 PM: Stop 3:24 PM: Stop" at bounding box center [156, 29] width 80 height 58
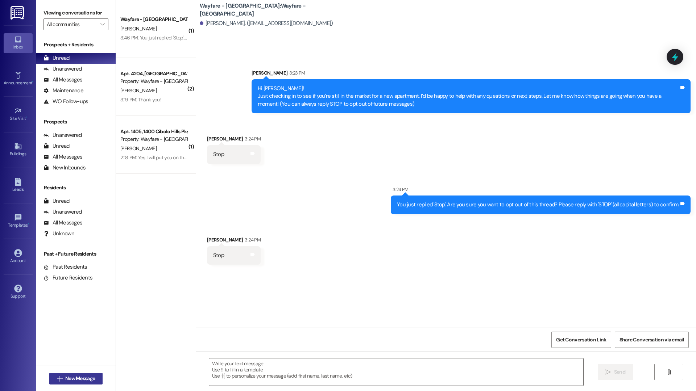
click at [91, 383] on button " New Message" at bounding box center [76, 379] width 54 height 12
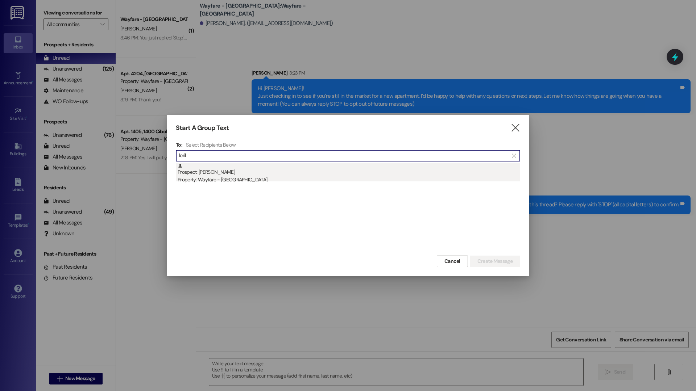
type input "loril"
click at [218, 177] on div "Property: Wayfare - [GEOGRAPHIC_DATA]" at bounding box center [349, 180] width 342 height 8
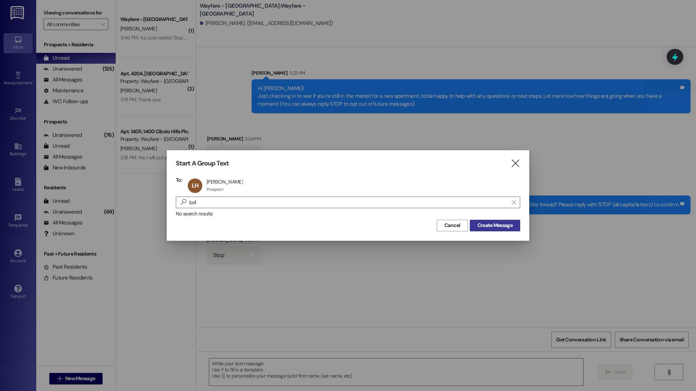
click at [494, 221] on button "Create Message" at bounding box center [495, 226] width 50 height 12
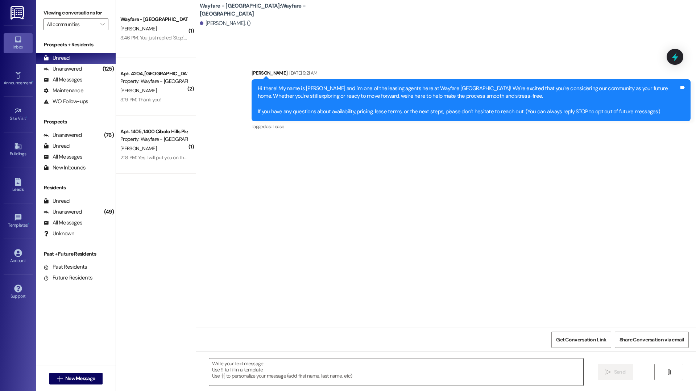
click at [232, 379] on textarea at bounding box center [396, 372] width 374 height 27
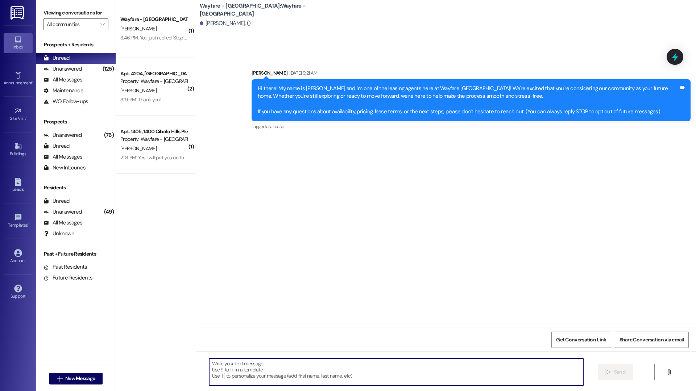
paste textarea "Hi [PERSON_NAME]! Just checking in to see if you’re still in the market for a n…"
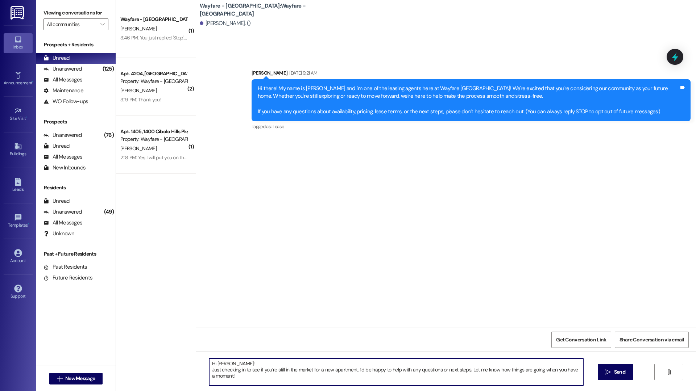
drag, startPoint x: 220, startPoint y: 365, endPoint x: 213, endPoint y: 365, distance: 7.2
click at [213, 365] on textarea "Hi [PERSON_NAME]! Just checking in to see if you’re still in the market for a n…" at bounding box center [396, 372] width 374 height 27
type textarea "Hi Lorilei! Just checking in to see if you’re still in the market for a new apa…"
click at [631, 372] on button " Send" at bounding box center [614, 372] width 35 height 16
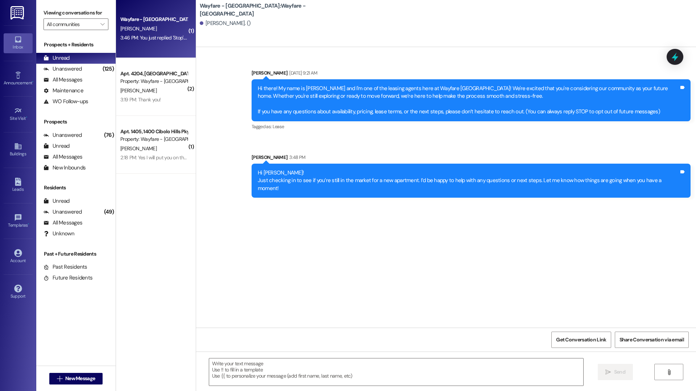
click at [146, 42] on div "3:46 PM: You just replied 'Stop'. Are you sure you want to opt out of this thre…" at bounding box center [154, 37] width 68 height 9
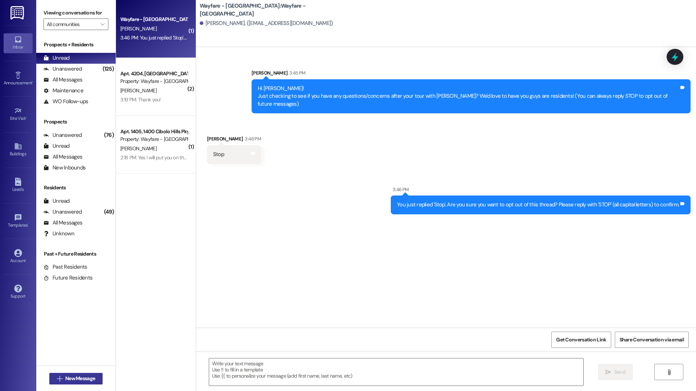
click at [89, 376] on span "New Message" at bounding box center [80, 379] width 30 height 8
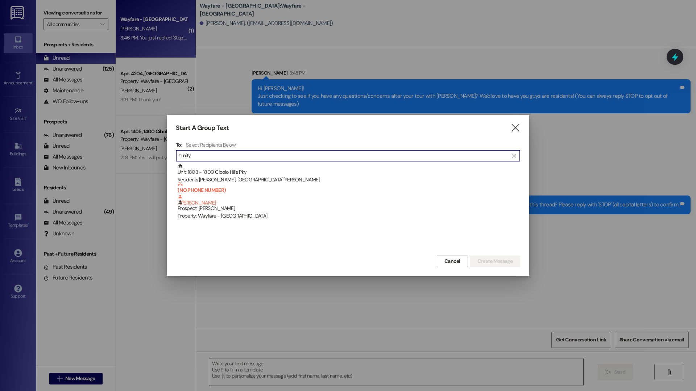
type input "trinity"
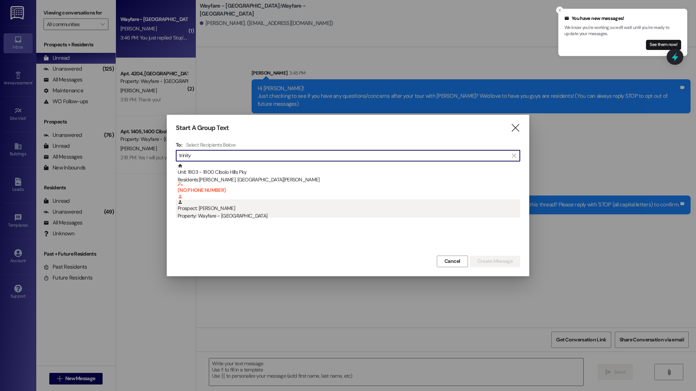
click at [249, 212] on div "Prospect: Trinity Jackson Property: Wayfare - Cibolo Hills" at bounding box center [349, 210] width 342 height 21
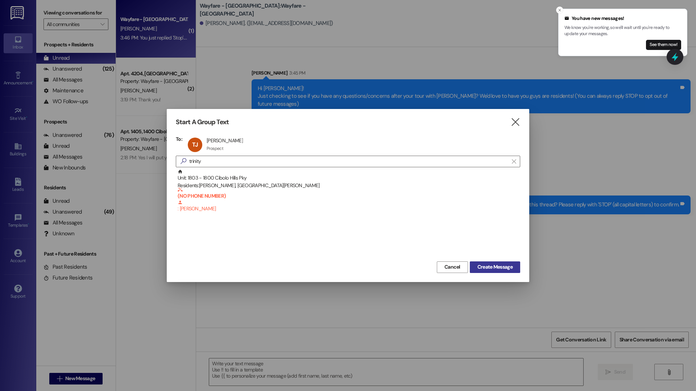
click at [490, 267] on span "Create Message" at bounding box center [494, 267] width 35 height 8
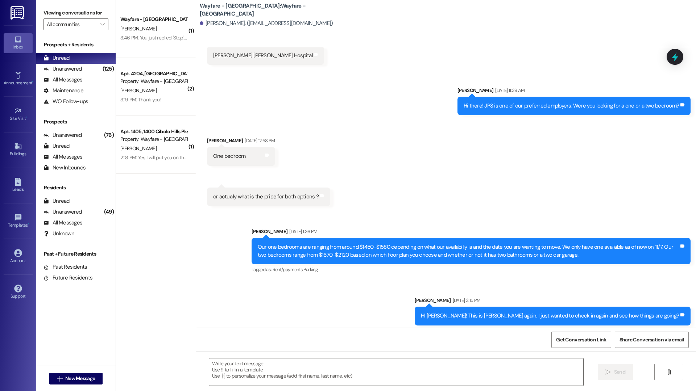
scroll to position [222, 0]
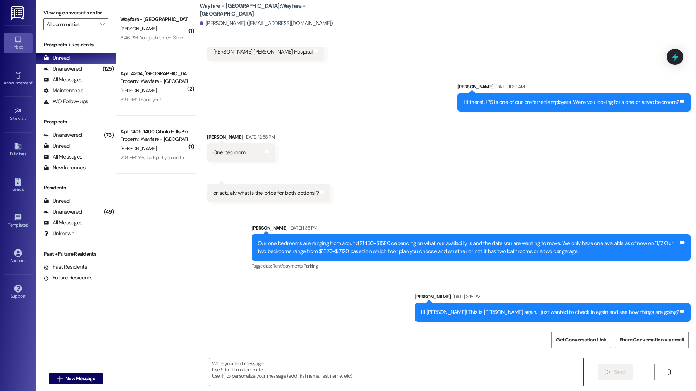
click at [265, 361] on textarea at bounding box center [396, 372] width 374 height 27
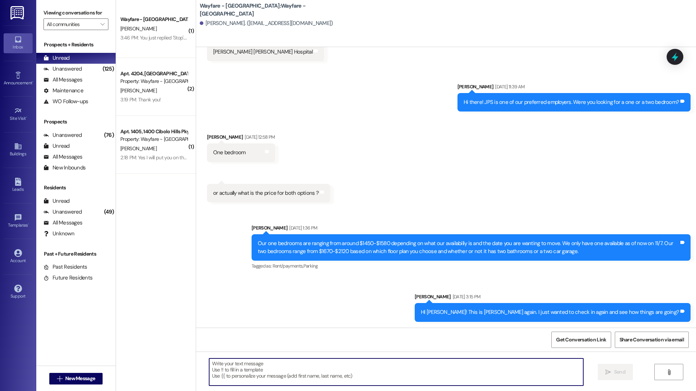
paste textarea "Hi Jana! Just checking in to see if you’re still in the market for a new apartm…"
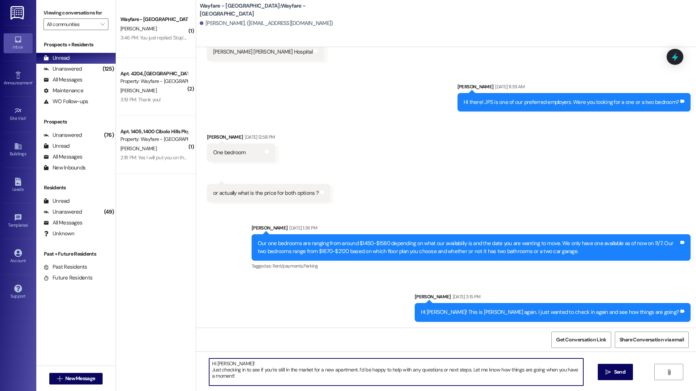
click at [220, 363] on textarea "Hi Jana! Just checking in to see if you’re still in the market for a new apartm…" at bounding box center [396, 372] width 374 height 27
type textarea "Hi Trinity! Just checking in to see if you’re still in the market for a new apa…"
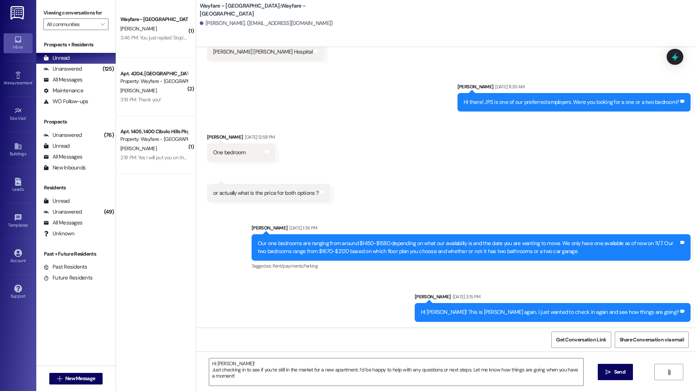
click at [196, 371] on div "Hi Trinity! Just checking in to see if you’re still in the market for a new apa…" at bounding box center [446, 379] width 500 height 54
click at [244, 372] on textarea "Hi Trinity! Just checking in to see if you’re still in the market for a new apa…" at bounding box center [396, 372] width 374 height 27
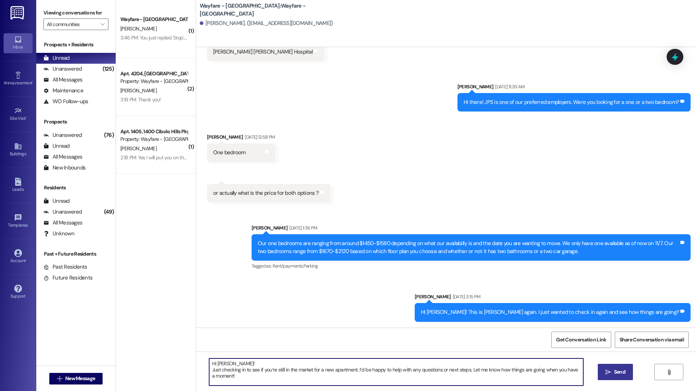
click at [605, 366] on button " Send" at bounding box center [614, 372] width 35 height 16
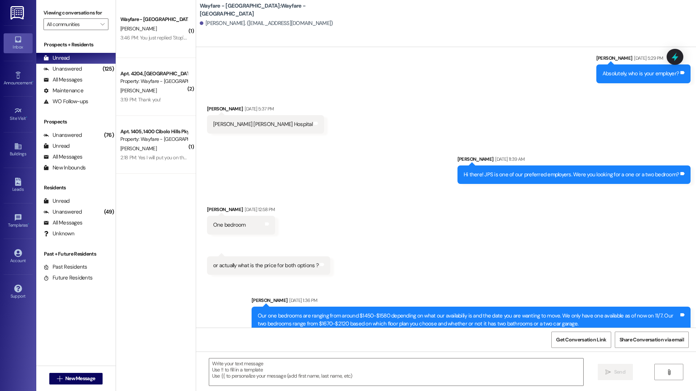
scroll to position [102, 0]
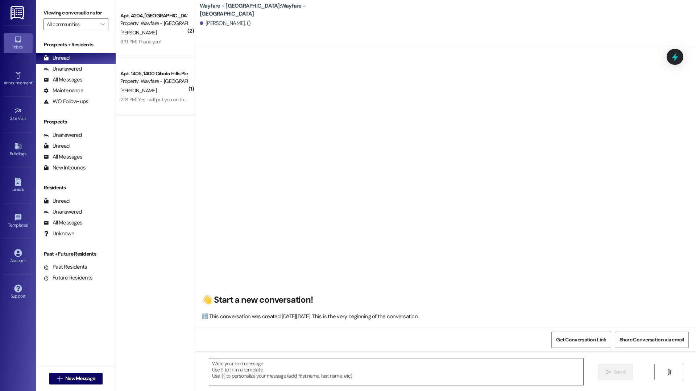
click at [91, 363] on div "Viewing conversations for All communities  Prospects + Residents Unread (0) Un…" at bounding box center [76, 195] width 80 height 391
click at [92, 375] on span "New Message" at bounding box center [80, 379] width 30 height 8
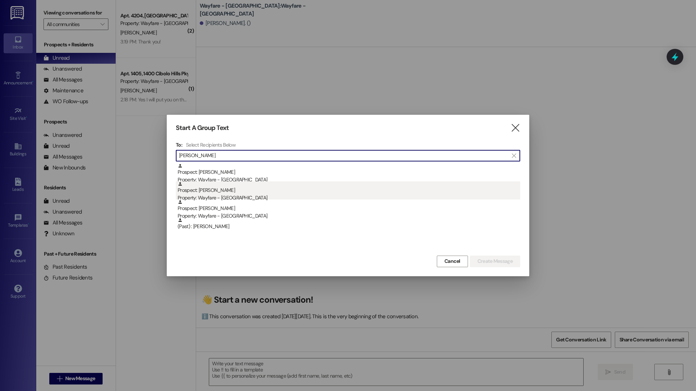
type input "[PERSON_NAME]"
click at [240, 193] on div "Prospect: [PERSON_NAME] Property: Wayfare - [GEOGRAPHIC_DATA]" at bounding box center [349, 192] width 342 height 21
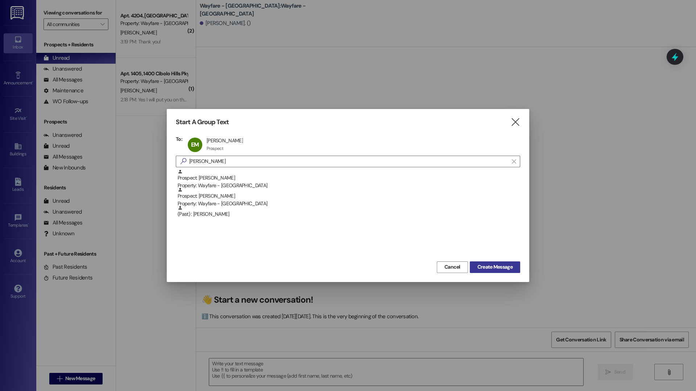
click at [487, 264] on span "Create Message" at bounding box center [494, 267] width 35 height 8
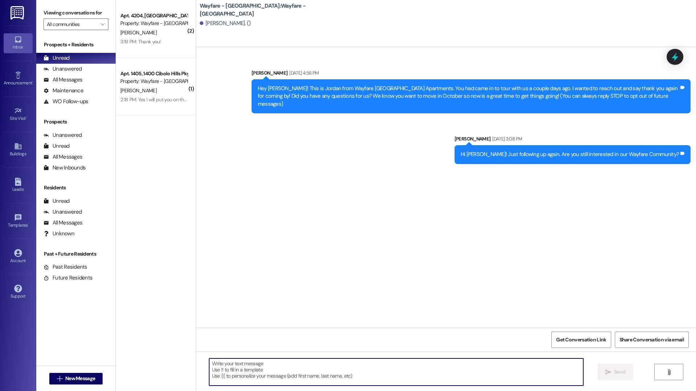
click at [232, 379] on textarea at bounding box center [396, 372] width 374 height 27
paste textarea "Hi [PERSON_NAME]! Just checking in to see if you’re still in the market for a n…"
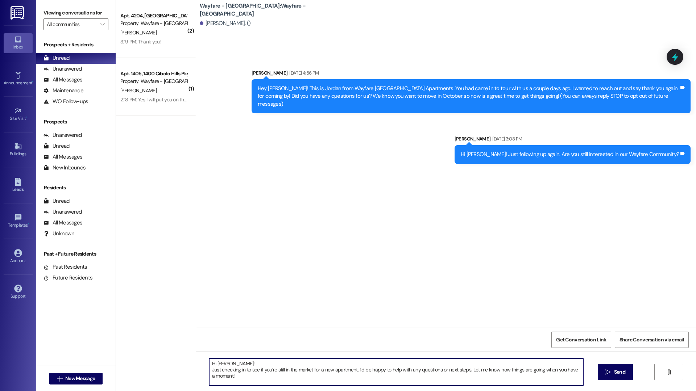
click at [220, 365] on textarea "Hi [PERSON_NAME]! Just checking in to see if you’re still in the market for a n…" at bounding box center [396, 372] width 374 height 27
type textarea "Hi [PERSON_NAME]! Just checking in to see if you’re still in the market for a n…"
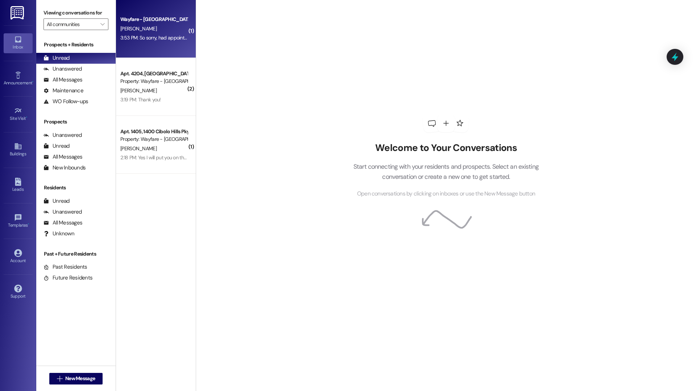
click at [182, 38] on div "3:53 PM: So sorry, had appointment issues. Can't make it [DATE] 3:53 PM: So sor…" at bounding box center [186, 37] width 132 height 7
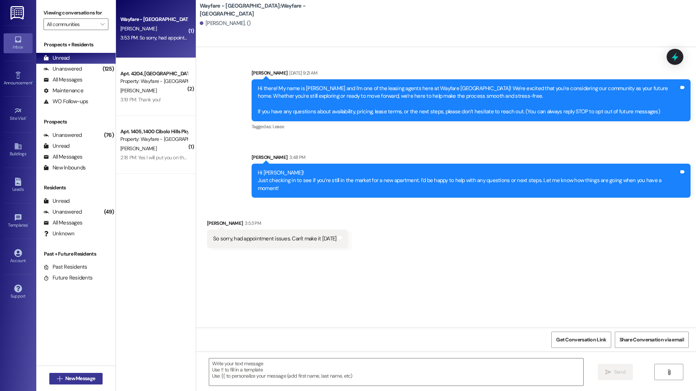
click at [74, 380] on span "New Message" at bounding box center [80, 379] width 30 height 8
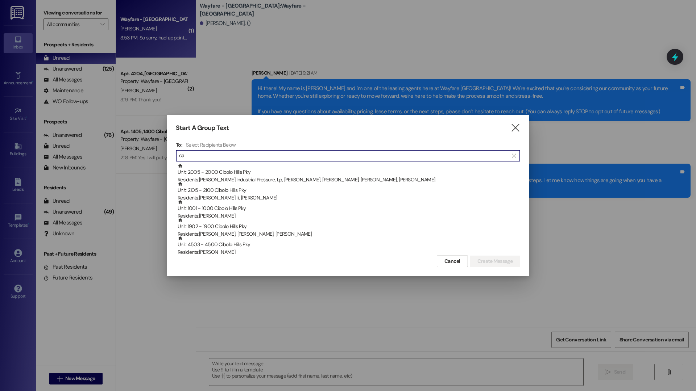
type input "c"
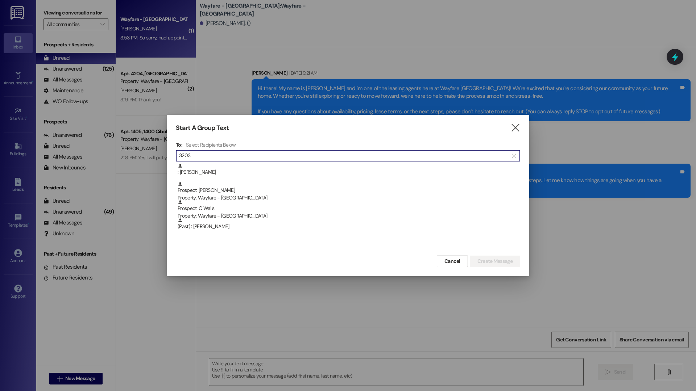
click at [206, 159] on input "3203" at bounding box center [343, 156] width 329 height 10
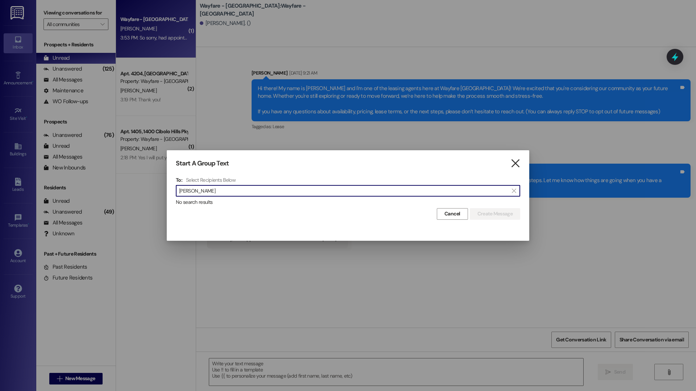
type input "[PERSON_NAME]"
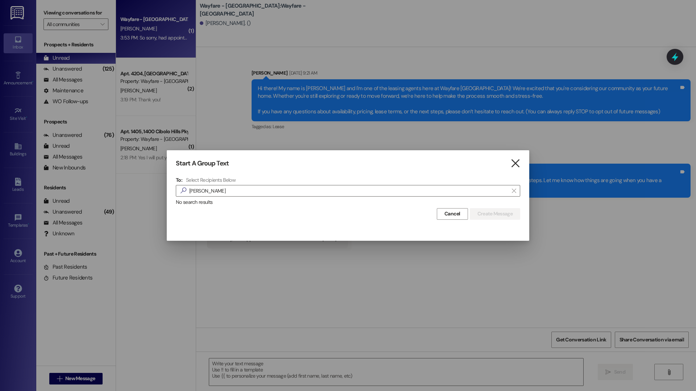
click at [516, 163] on icon "" at bounding box center [515, 164] width 10 height 8
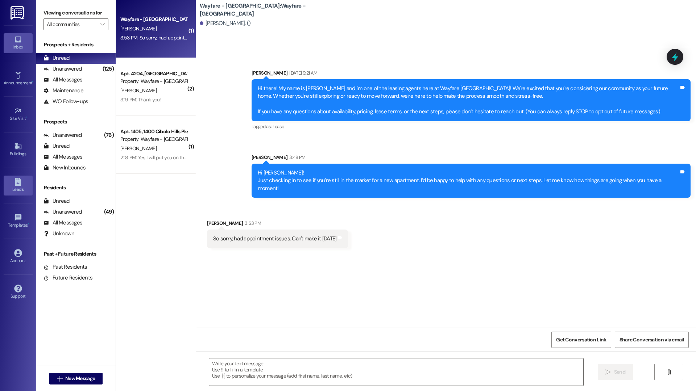
click at [20, 189] on div "Leads" at bounding box center [18, 189] width 36 height 7
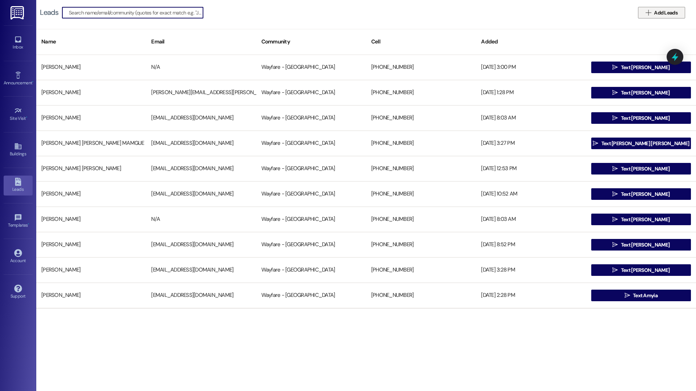
click at [662, 14] on span "Add Leads" at bounding box center [666, 13] width 24 height 8
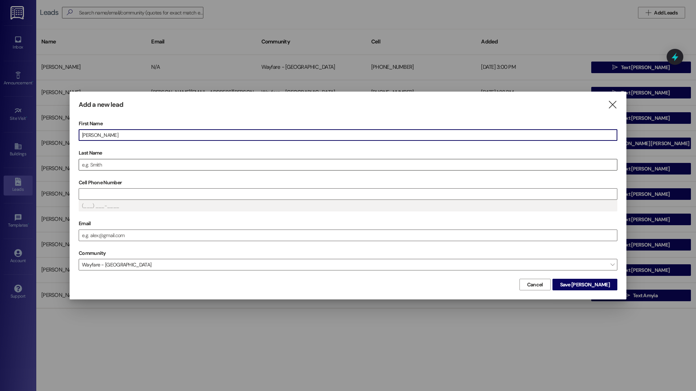
click at [119, 164] on input "Last Name" at bounding box center [348, 164] width 538 height 11
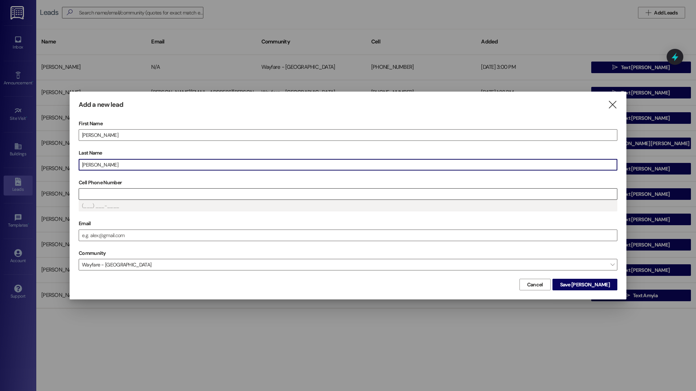
click at [117, 191] on input "Cell Phone Number" at bounding box center [348, 194] width 538 height 11
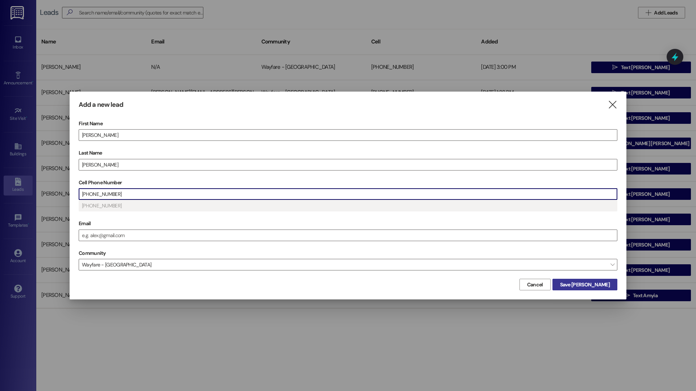
click at [595, 286] on span "Save [PERSON_NAME]" at bounding box center [585, 285] width 50 height 8
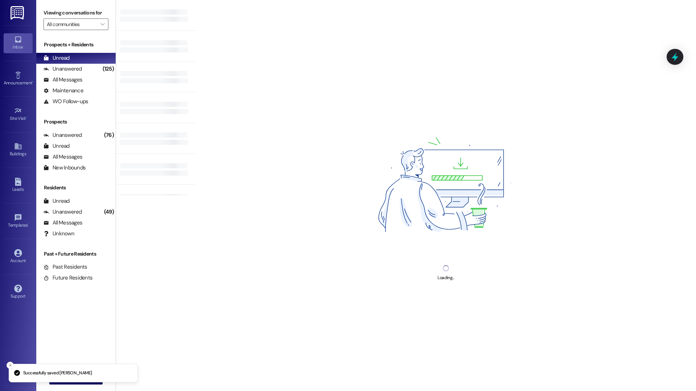
click at [368, 375] on div "Loading..." at bounding box center [446, 195] width 500 height 391
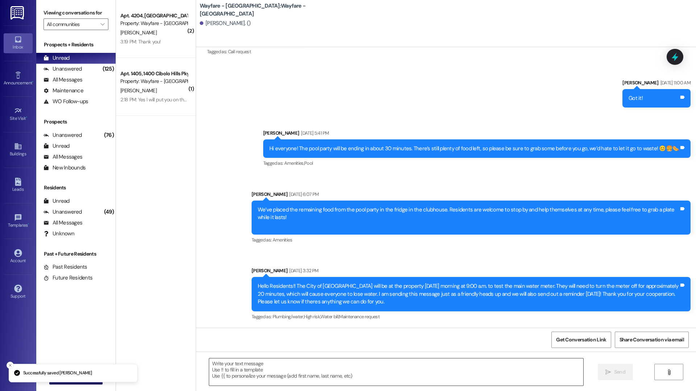
click at [388, 368] on textarea at bounding box center [396, 372] width 374 height 27
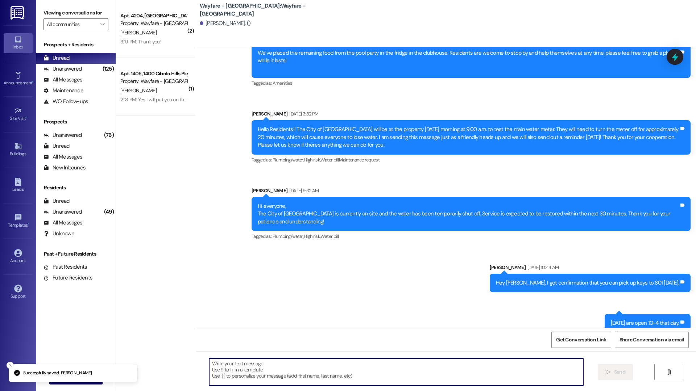
scroll to position [1226, 0]
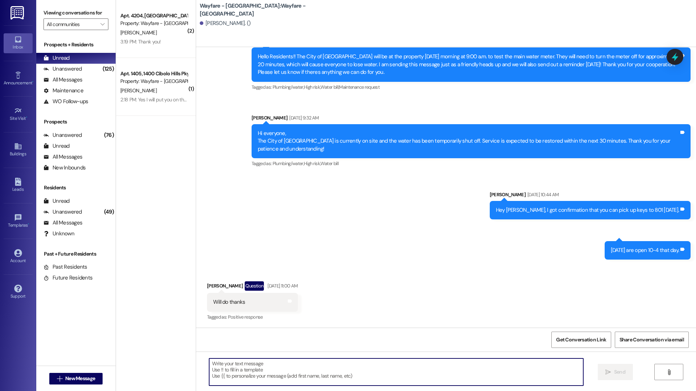
click at [388, 368] on textarea at bounding box center [396, 372] width 374 height 27
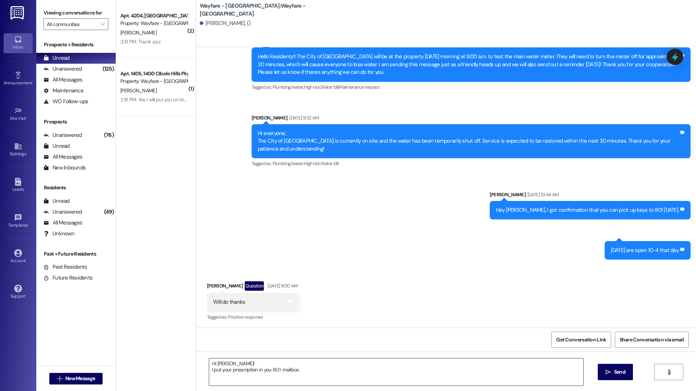
drag, startPoint x: 604, startPoint y: 379, endPoint x: 264, endPoint y: 370, distance: 339.6
click at [264, 370] on div "Hi [PERSON_NAME]! I put your prescription in you 801 mailbox.  Send " at bounding box center [446, 379] width 500 height 54
click at [266, 370] on textarea "Hi [PERSON_NAME]! I put your prescription in you 801 mailbox." at bounding box center [396, 372] width 374 height 27
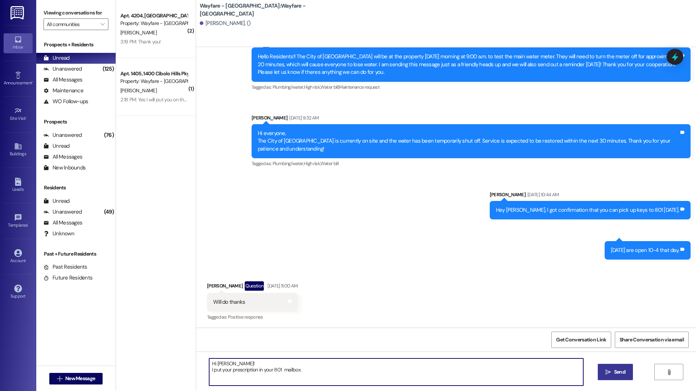
type textarea "Hi [PERSON_NAME]! I put your prescription in your 801 mailbox."
click at [609, 372] on icon "" at bounding box center [607, 373] width 5 height 6
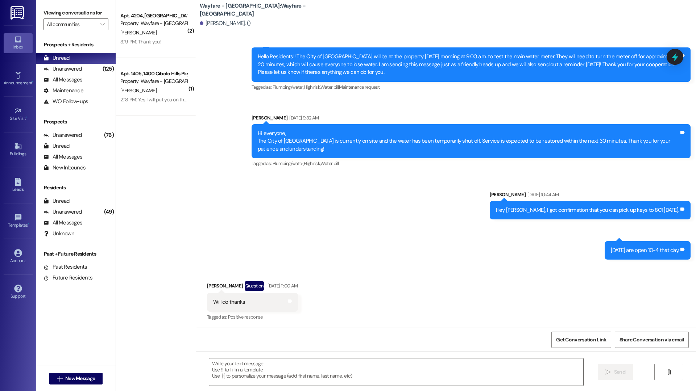
click at [574, 280] on div "Received via SMS [PERSON_NAME] Question [DATE] 11:00 AM Will do thanks Tags and…" at bounding box center [446, 296] width 500 height 63
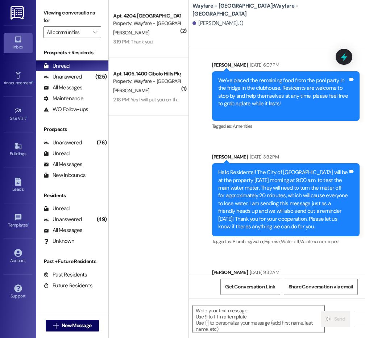
scroll to position [1583, 0]
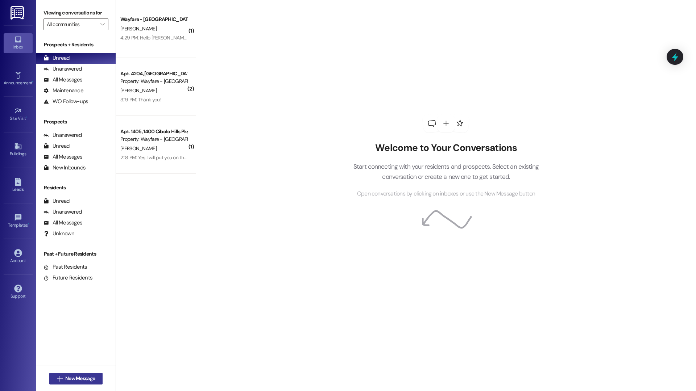
click at [50, 338] on button " New Message" at bounding box center [76, 379] width 54 height 12
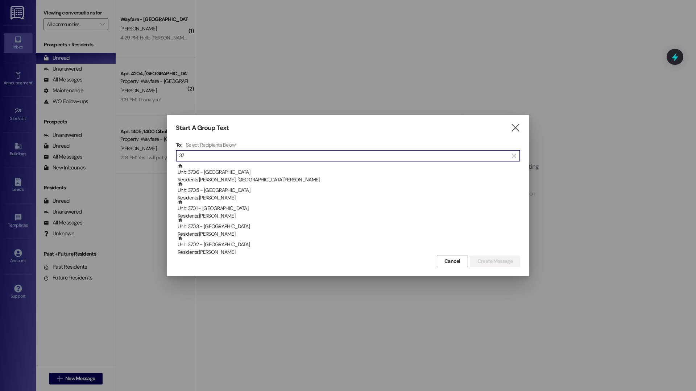
type input "3"
type input "b"
click at [365, 128] on icon "" at bounding box center [515, 128] width 10 height 8
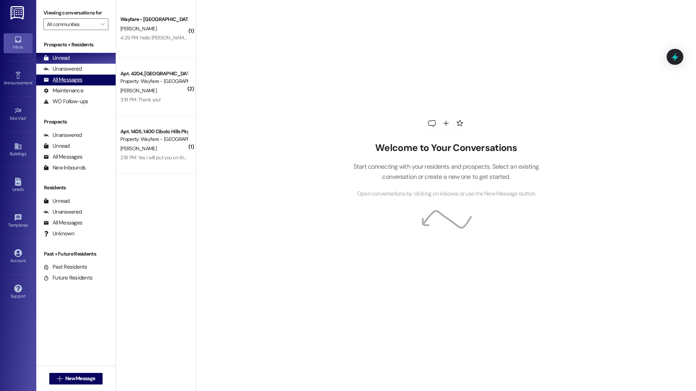
click at [70, 75] on div "All Messages (undefined)" at bounding box center [75, 80] width 79 height 11
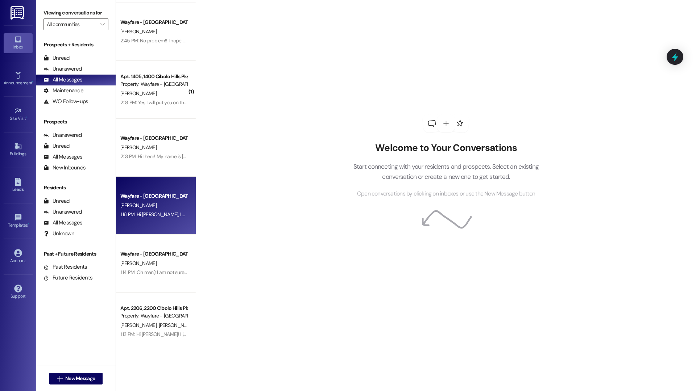
scroll to position [1215, 0]
click at [142, 192] on div "Wayfare - [GEOGRAPHIC_DATA]" at bounding box center [153, 196] width 67 height 8
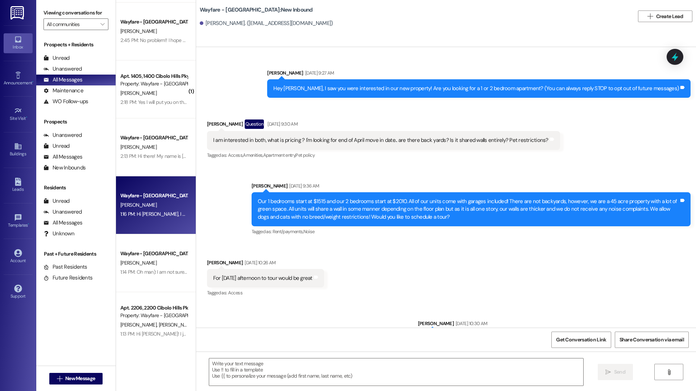
scroll to position [5503, 0]
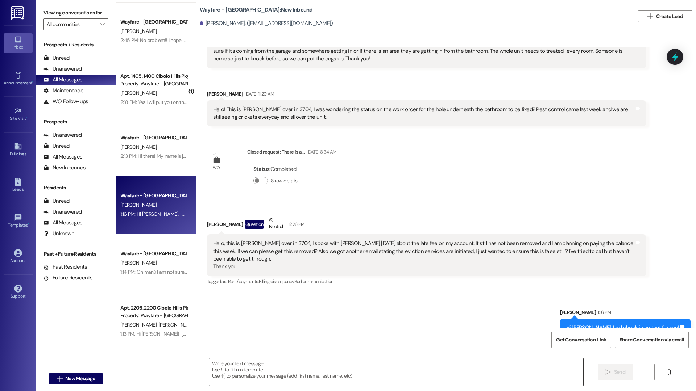
click at [365, 338] on textarea at bounding box center [396, 372] width 374 height 27
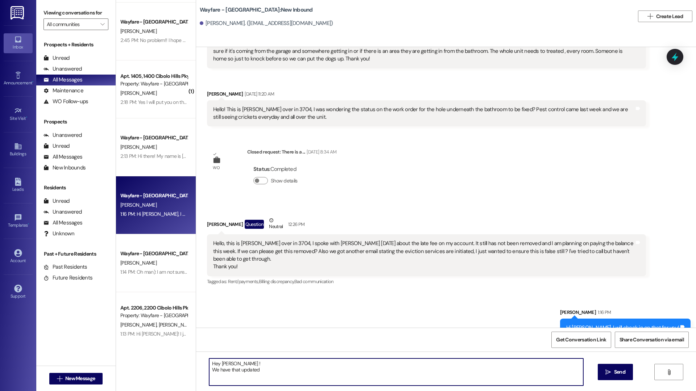
type textarea "Hey Breanna ! We have that updated !"
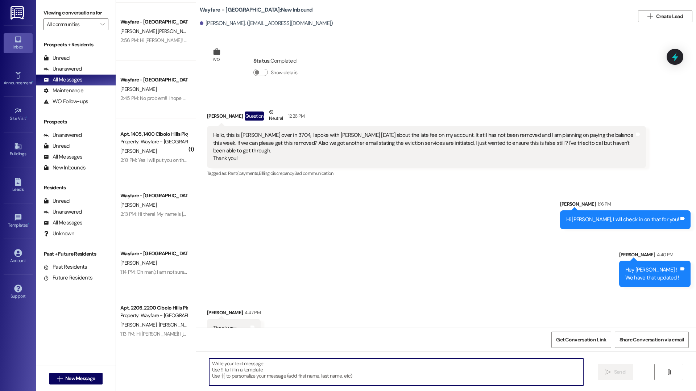
scroll to position [5612, 0]
click at [94, 59] on div "Unread (0)" at bounding box center [75, 58] width 79 height 11
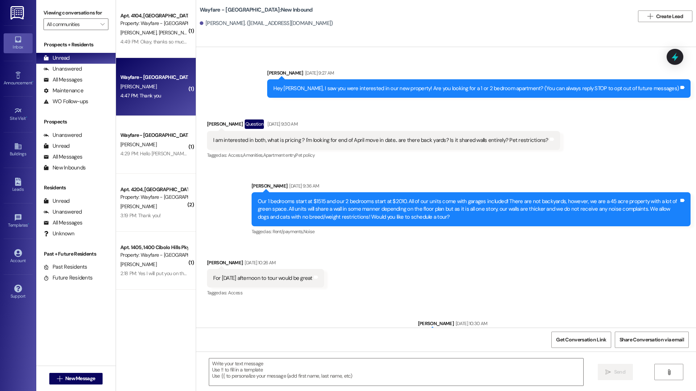
scroll to position [5622, 0]
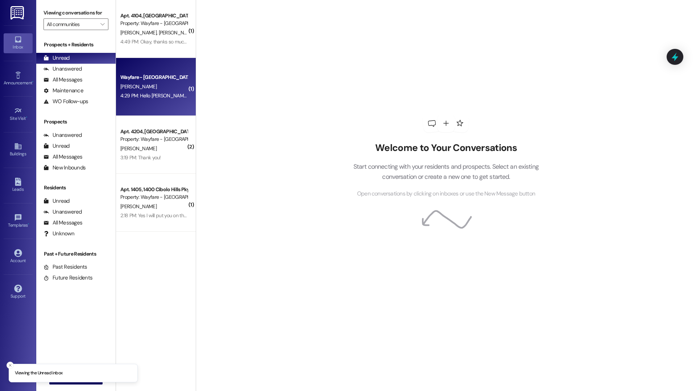
click at [167, 91] on div "[PERSON_NAME]" at bounding box center [154, 86] width 68 height 9
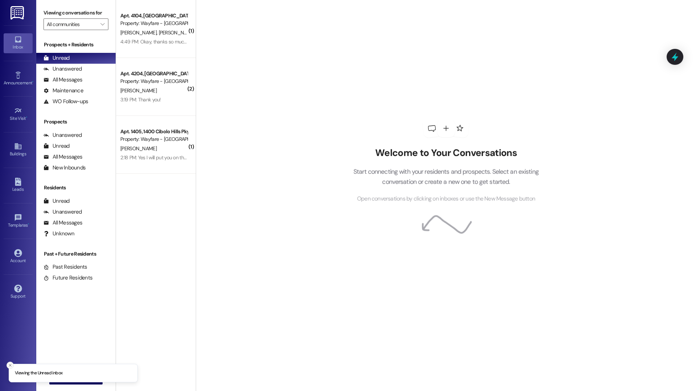
click at [13, 366] on button "Close toast" at bounding box center [10, 365] width 7 height 7
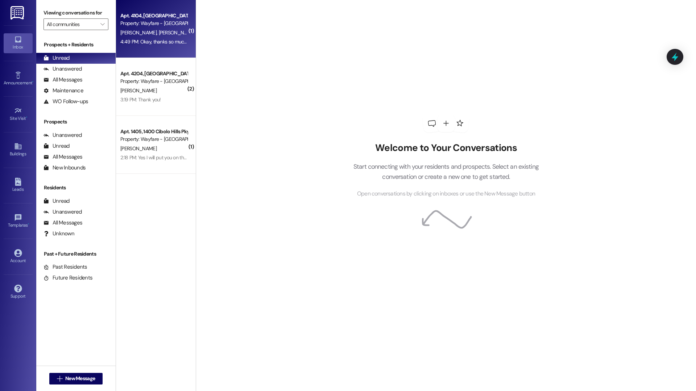
click at [164, 51] on div "Apt. 4104, [GEOGRAPHIC_DATA] Pky Property: Wayfare - [GEOGRAPHIC_DATA] [PERSON_…" at bounding box center [156, 29] width 80 height 58
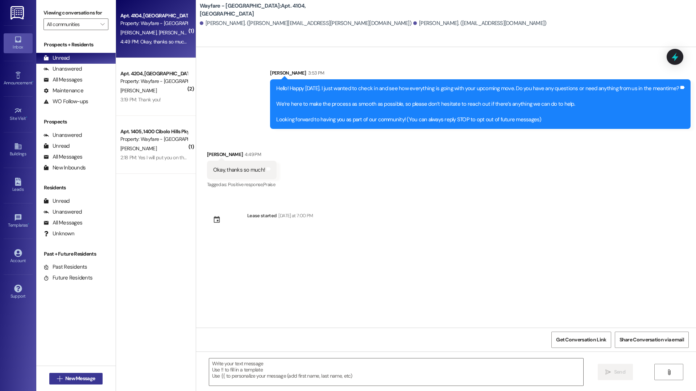
click at [94, 375] on button " New Message" at bounding box center [76, 379] width 54 height 12
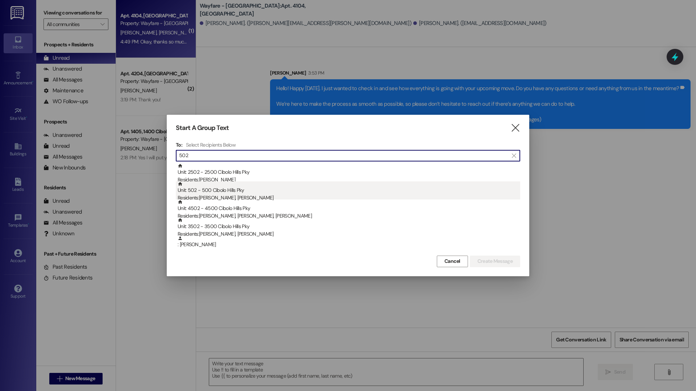
type input "502"
click at [302, 193] on div "Unit: 502 - 500 Cibolo Hills Pky Residents: [PERSON_NAME], [PERSON_NAME]" at bounding box center [349, 192] width 342 height 21
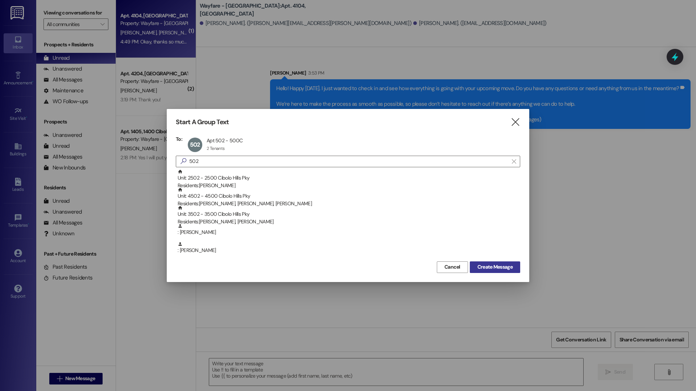
click at [512, 270] on span "Create Message" at bounding box center [494, 267] width 35 height 8
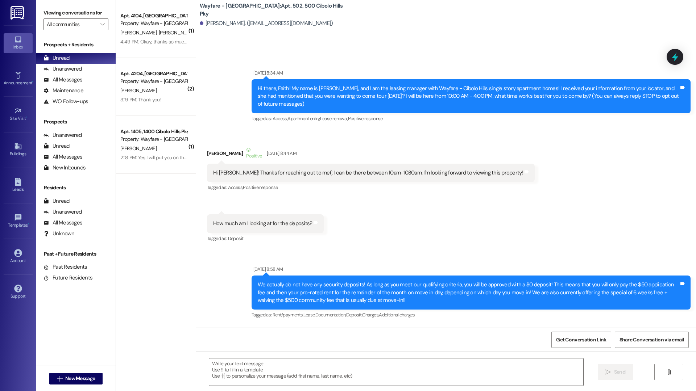
scroll to position [31031, 0]
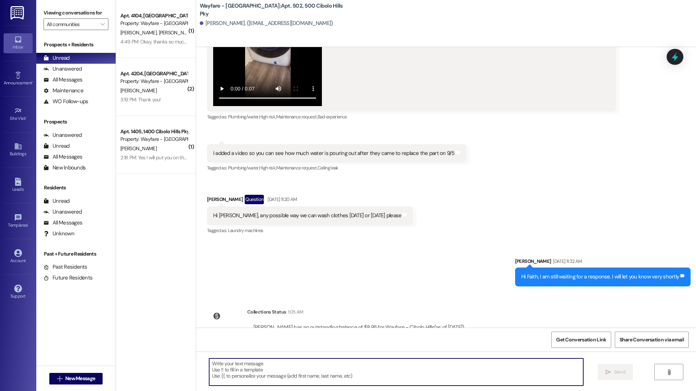
click at [479, 382] on textarea at bounding box center [396, 372] width 374 height 27
click at [481, 382] on textarea at bounding box center [396, 372] width 374 height 27
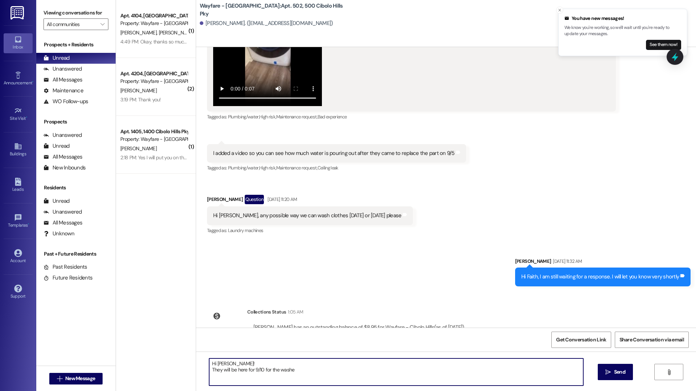
type textarea "Hi Faith! They will be here for 9/10 for the washer"
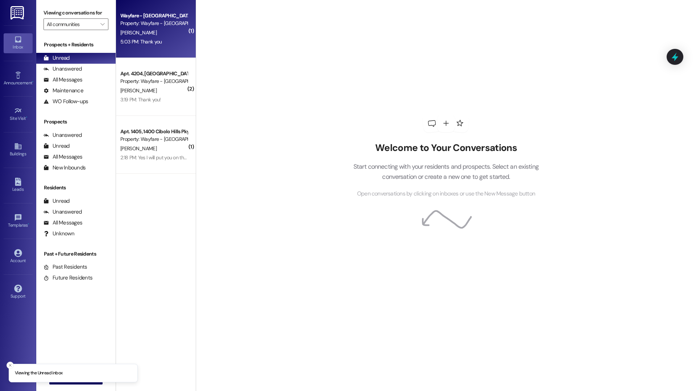
click at [146, 36] on div "[PERSON_NAME]" at bounding box center [154, 32] width 68 height 9
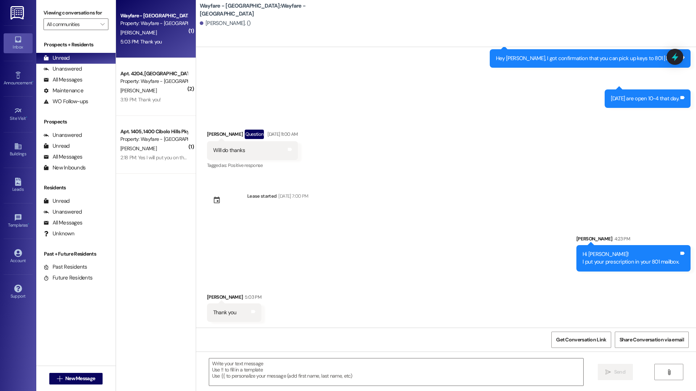
scroll to position [1377, 0]
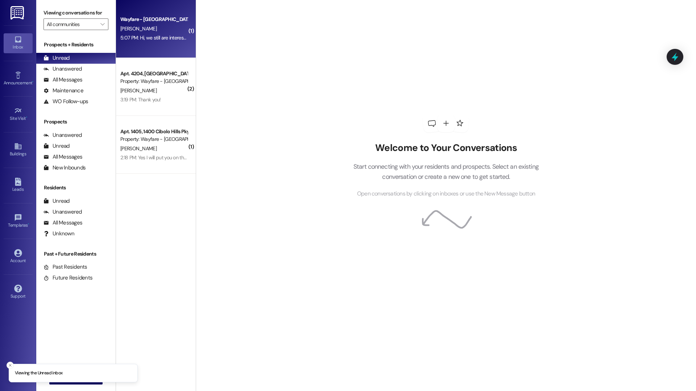
click at [153, 39] on div "5:07 PM: Hi, we still are interested but we have to sell our house first. I'll …" at bounding box center [244, 37] width 249 height 7
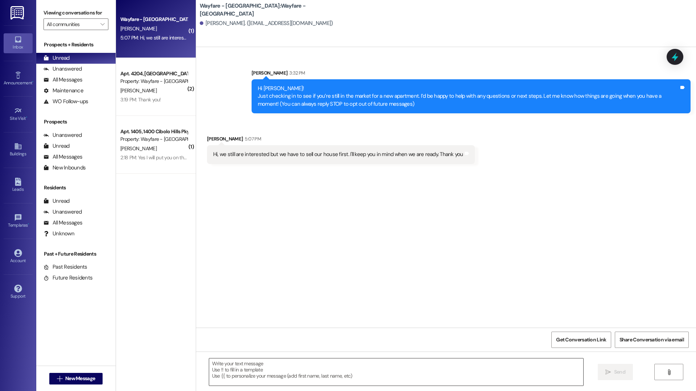
click at [382, 362] on textarea at bounding box center [396, 372] width 374 height 27
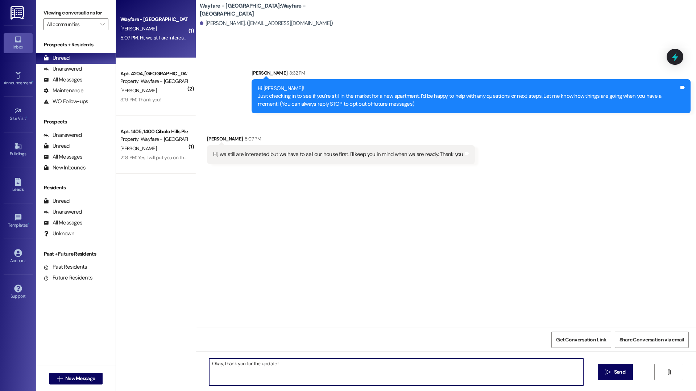
type textarea "Okay, thank you for the update!"
